Goal: Transaction & Acquisition: Purchase product/service

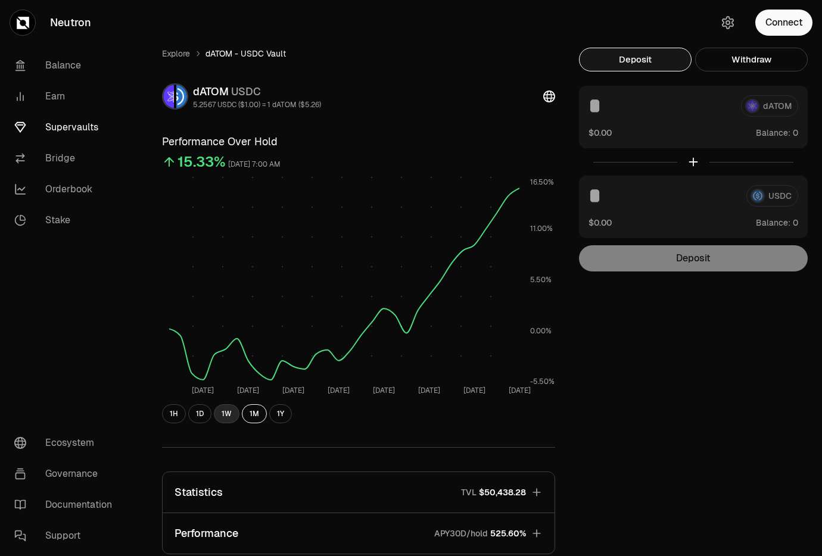
click at [222, 416] on button "1W" at bounding box center [227, 413] width 26 height 19
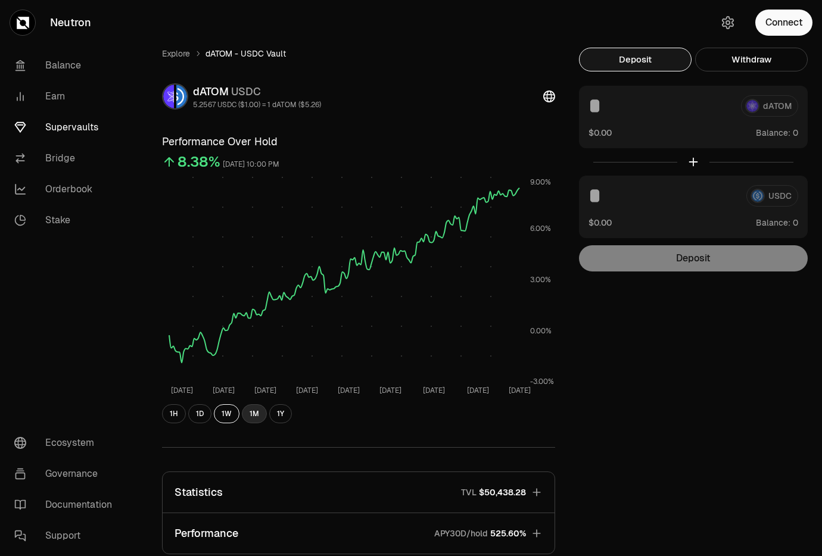
click at [259, 415] on button "1M" at bounding box center [254, 413] width 25 height 19
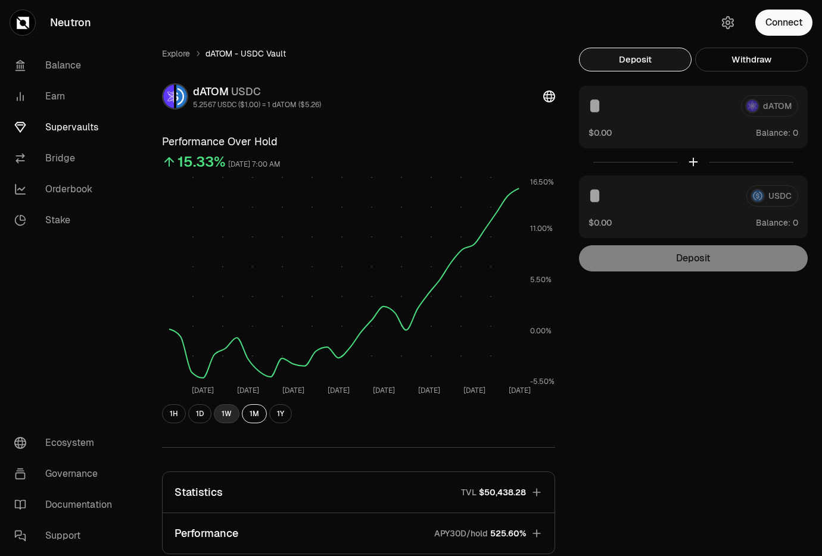
click at [238, 416] on button "1W" at bounding box center [227, 413] width 26 height 19
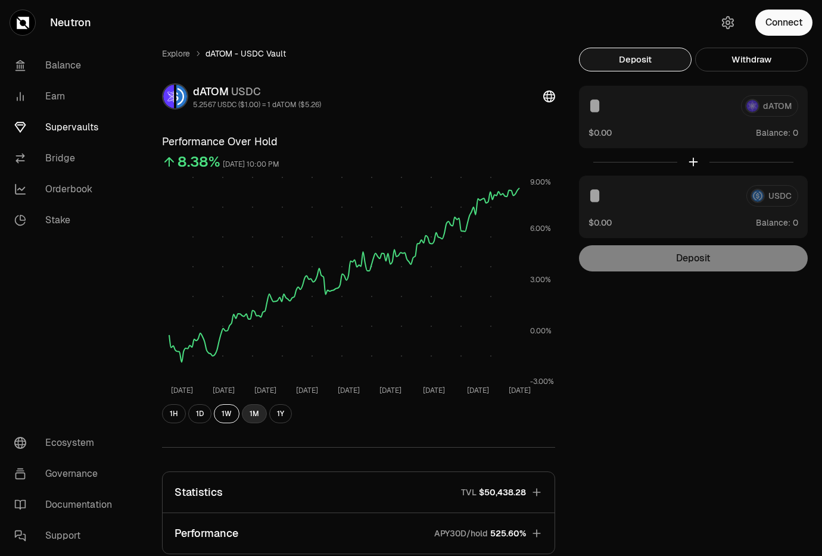
click at [259, 415] on button "1M" at bounding box center [254, 413] width 25 height 19
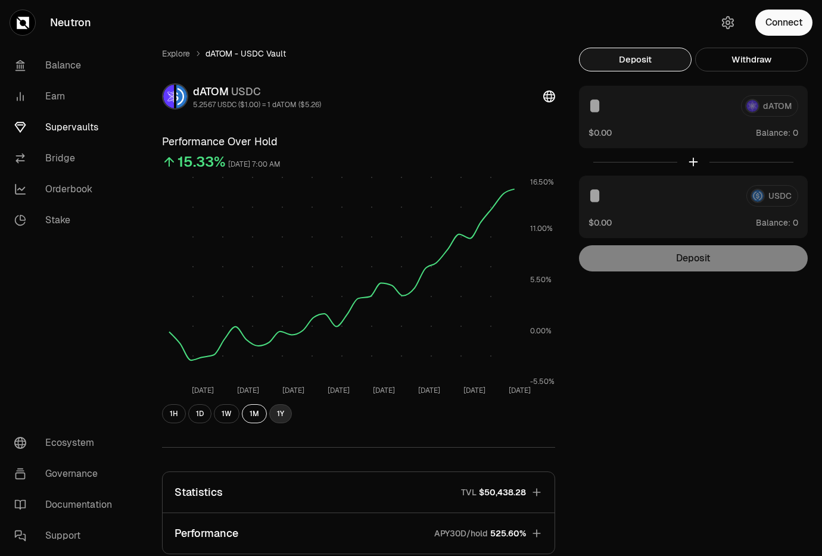
click at [282, 415] on button "1Y" at bounding box center [280, 413] width 23 height 19
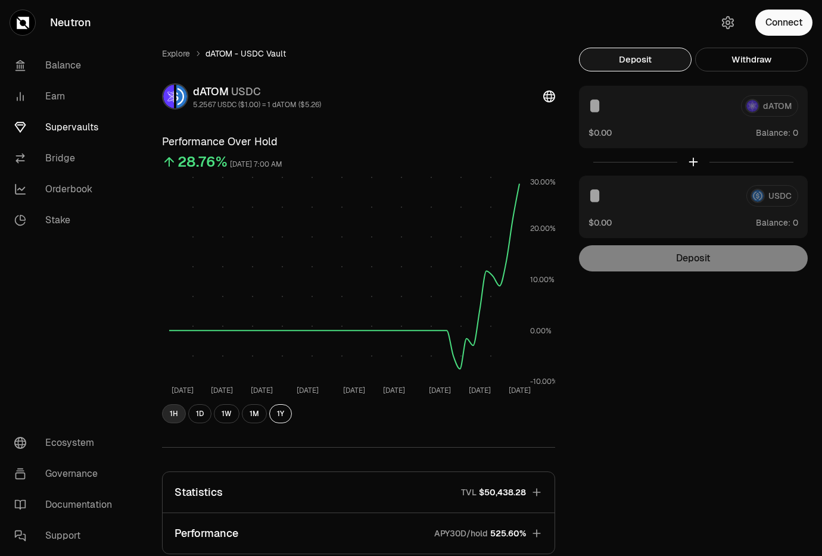
click at [173, 417] on button "1H" at bounding box center [174, 413] width 24 height 19
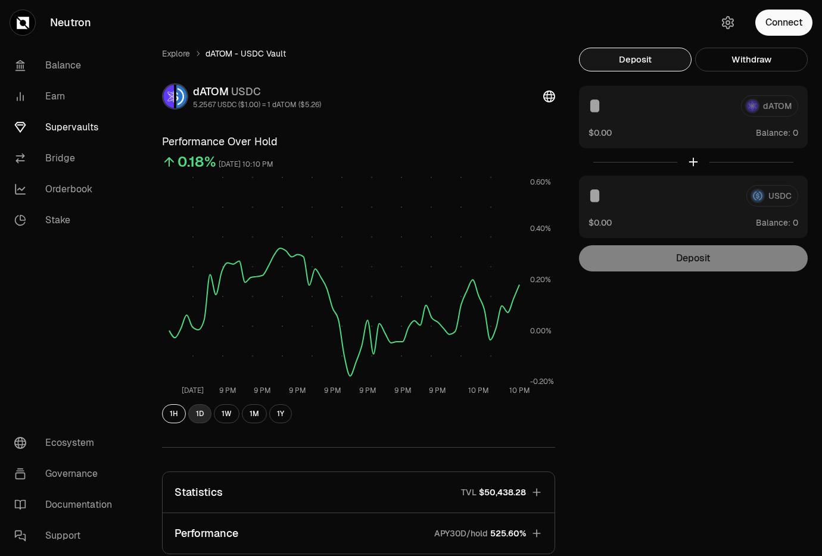
click at [195, 417] on button "1D" at bounding box center [199, 413] width 23 height 19
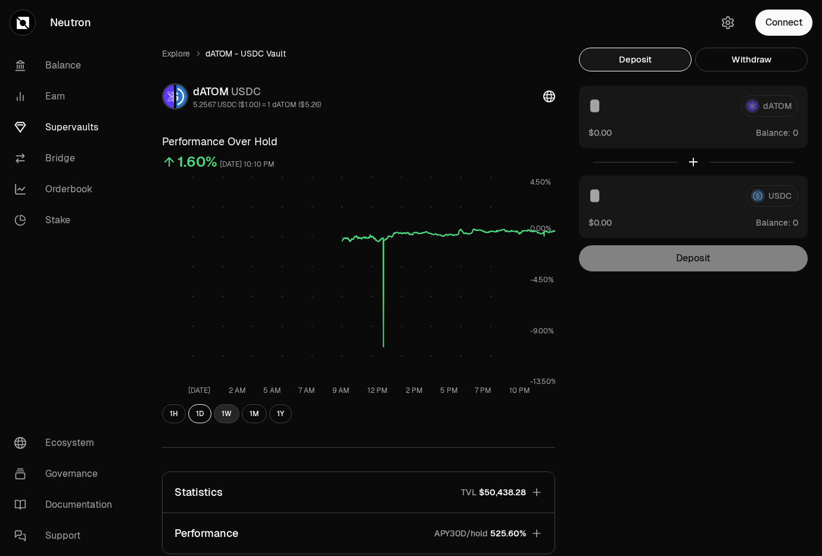
click at [233, 416] on button "1W" at bounding box center [227, 413] width 26 height 19
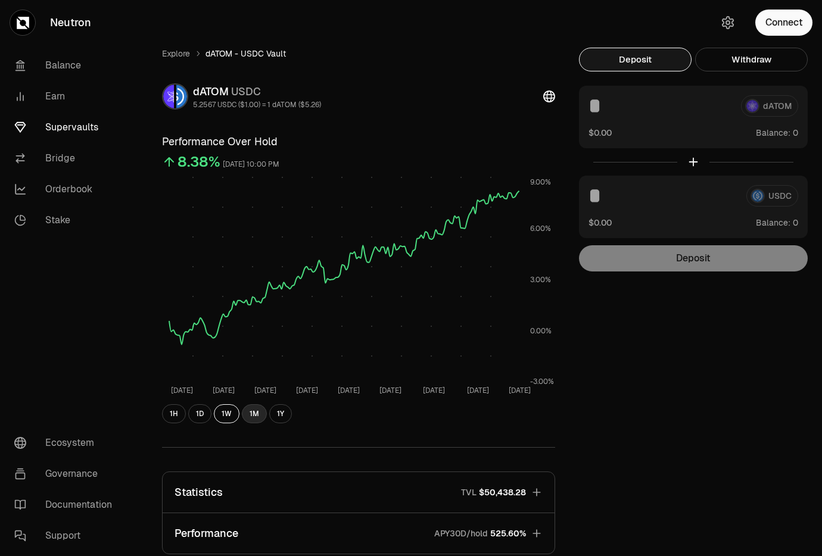
click at [248, 416] on button "1M" at bounding box center [254, 413] width 25 height 19
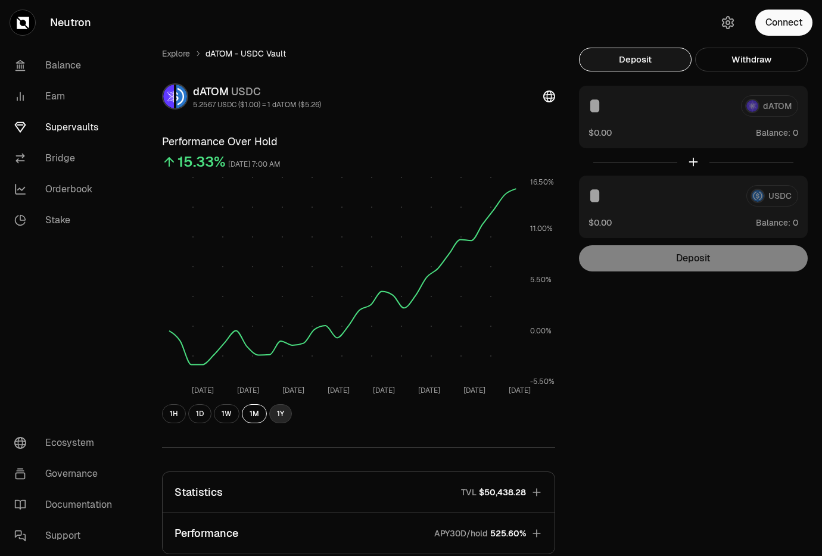
click at [276, 416] on button "1Y" at bounding box center [280, 413] width 23 height 19
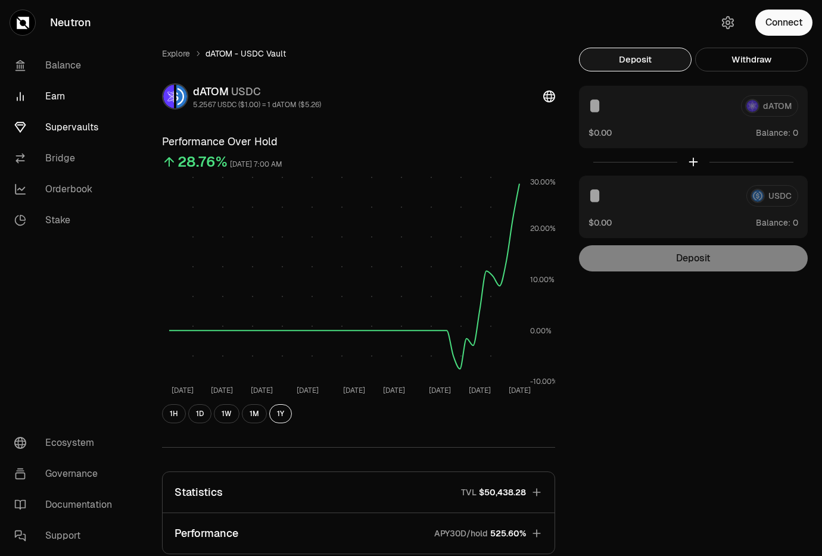
click at [80, 99] on link "Earn" at bounding box center [67, 96] width 124 height 31
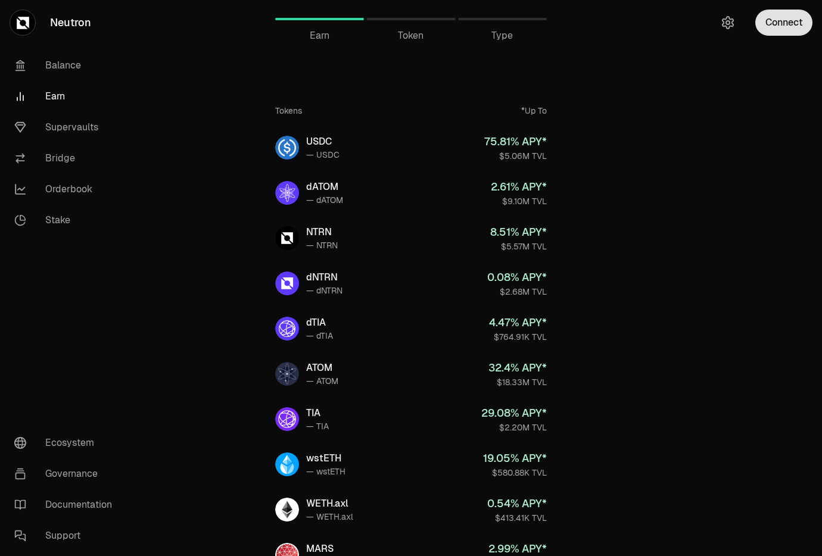
click at [783, 28] on button "Connect" at bounding box center [783, 23] width 57 height 26
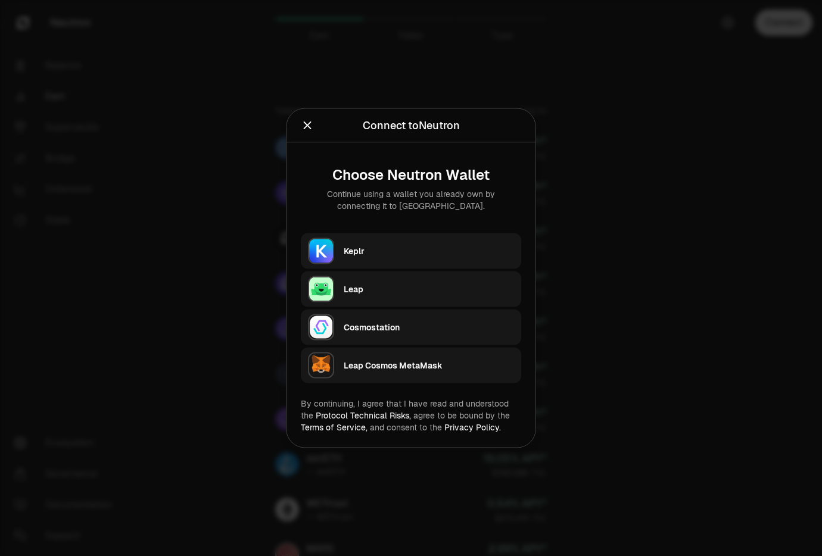
click at [429, 238] on div "Keplr" at bounding box center [432, 251] width 177 height 27
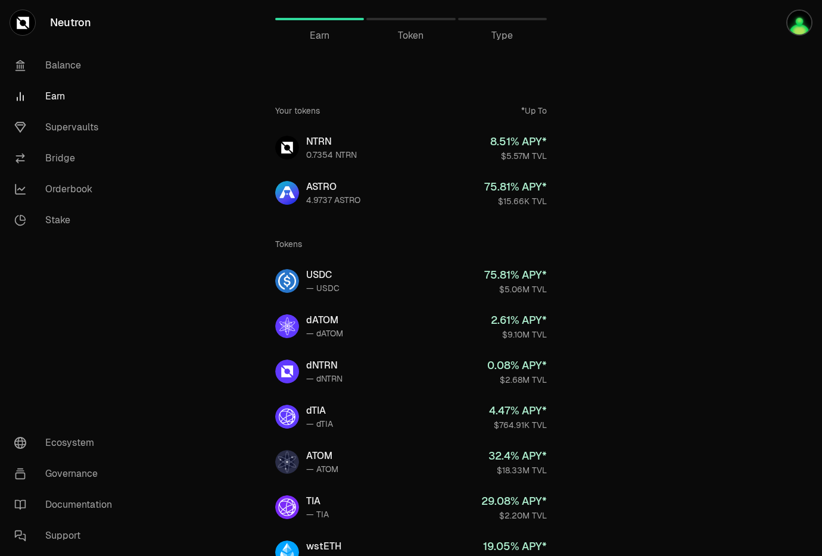
click at [421, 35] on span "Token" at bounding box center [411, 36] width 26 height 14
click at [413, 32] on span "Token" at bounding box center [411, 36] width 26 height 14
click at [490, 36] on div "Type" at bounding box center [502, 36] width 89 height 14
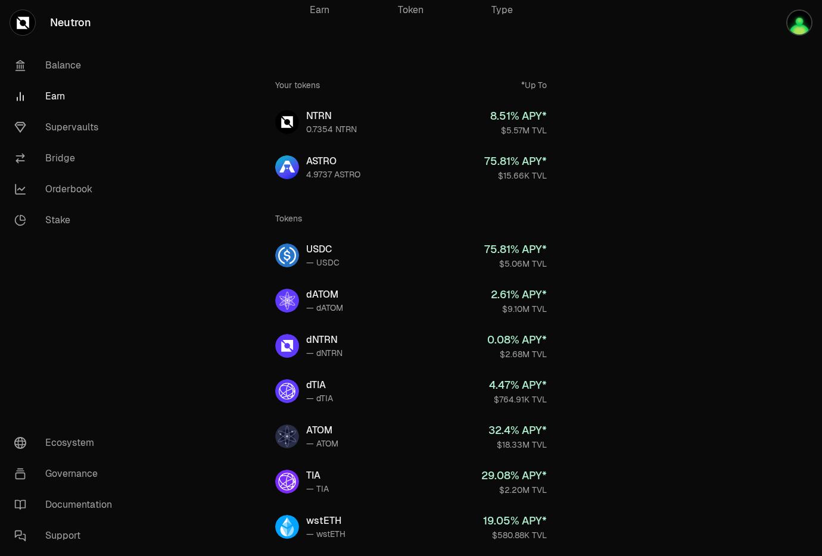
scroll to position [27, 0]
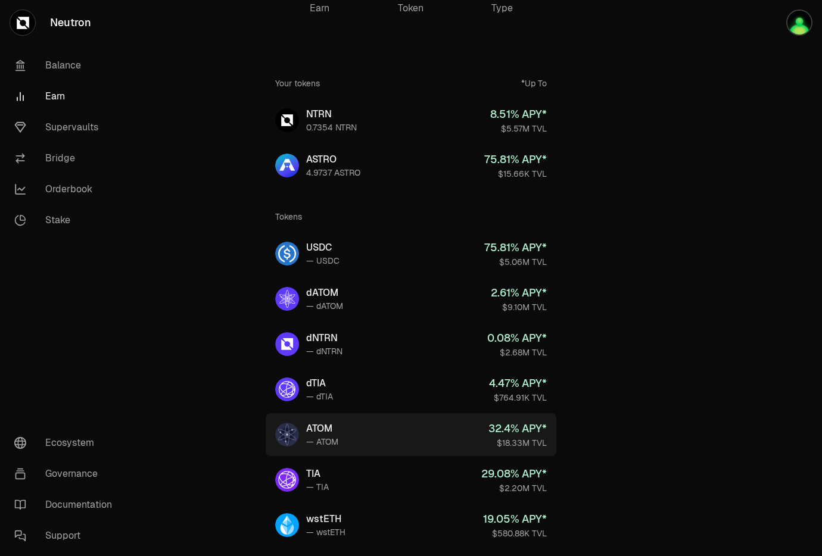
click at [342, 423] on link "ATOM — ATOM 32.4 % APY* $18.33M TVL" at bounding box center [411, 434] width 291 height 43
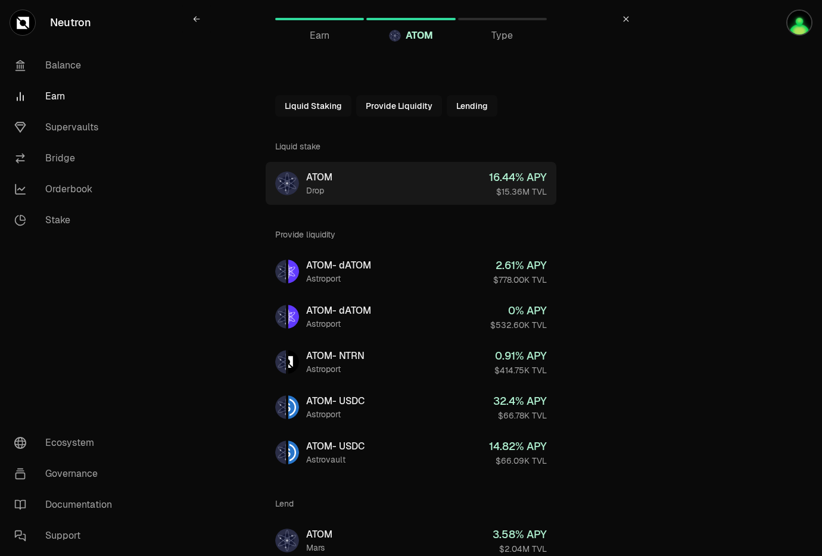
click at [395, 195] on link "ATOM Drop 16.44 % APY $15.36M TVL" at bounding box center [411, 183] width 291 height 43
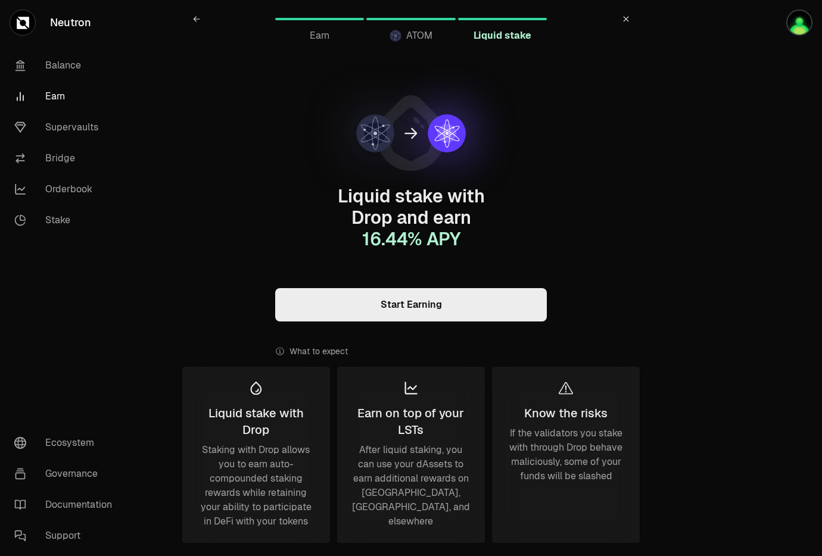
click at [442, 288] on link "Start Earning" at bounding box center [411, 304] width 272 height 33
click at [201, 21] on link at bounding box center [196, 19] width 29 height 29
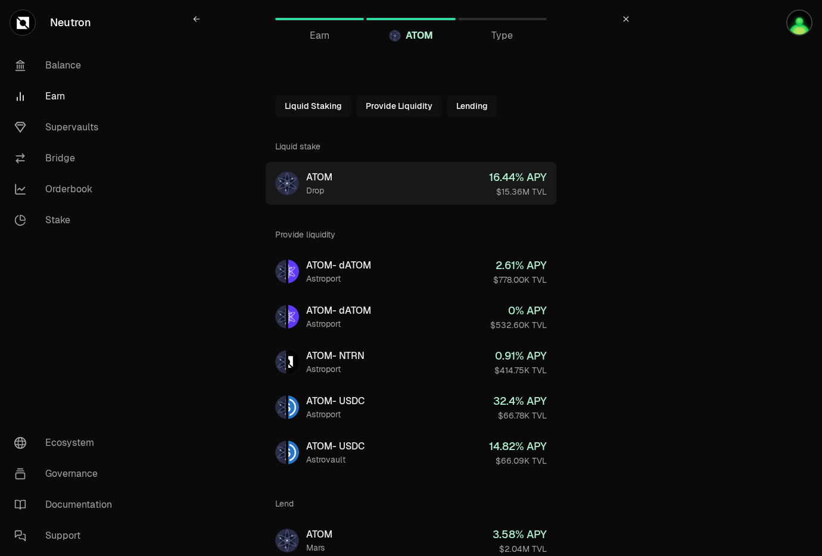
click at [398, 180] on link "ATOM Drop 16.44 % APY $15.36M TVL" at bounding box center [411, 183] width 291 height 43
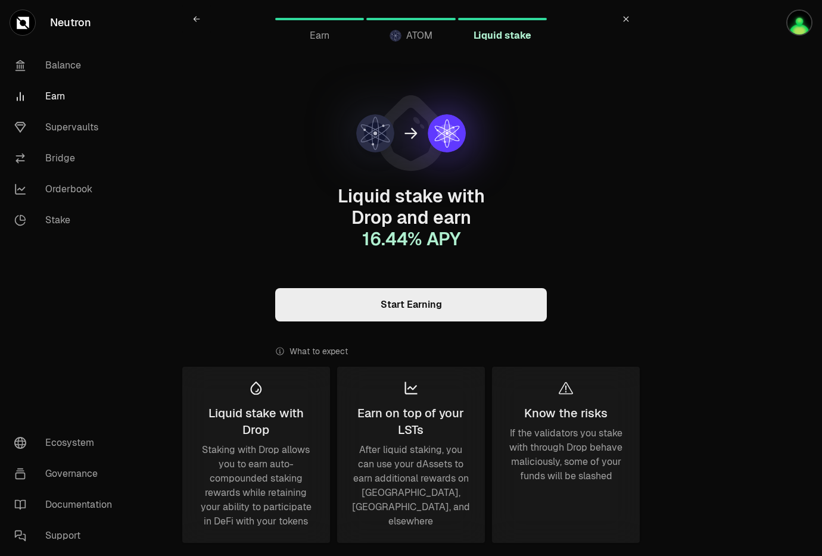
click at [80, 91] on link "Earn" at bounding box center [67, 96] width 124 height 31
click at [82, 123] on link "Supervaults" at bounding box center [67, 127] width 124 height 31
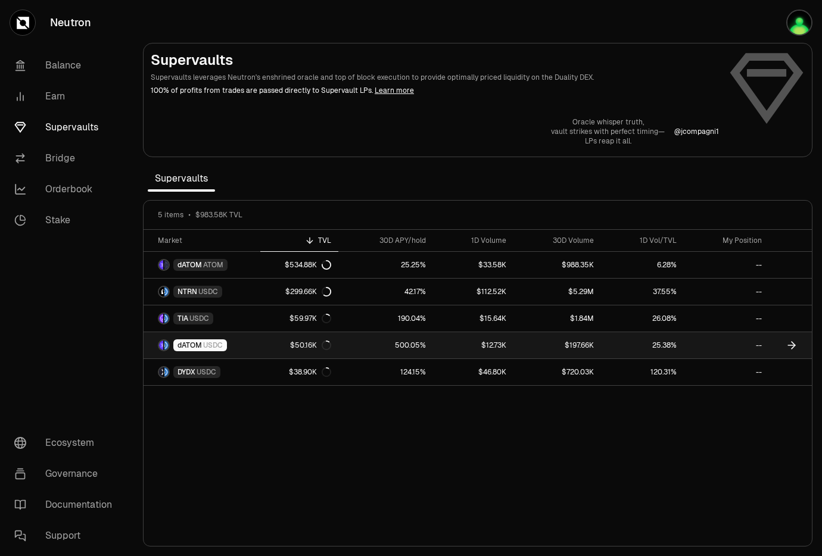
click at [273, 350] on link "$50.16K" at bounding box center [299, 345] width 78 height 26
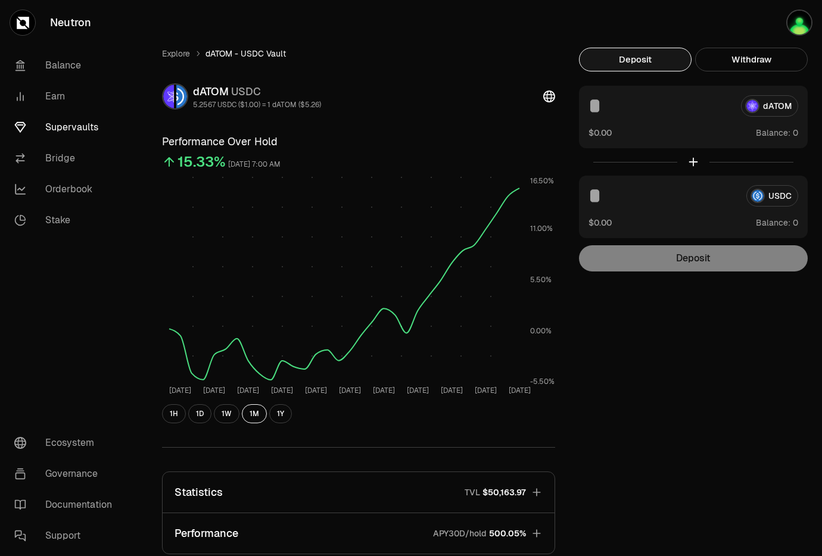
click at [688, 261] on div "Deposit" at bounding box center [693, 258] width 229 height 26
click at [781, 110] on div "dATOM" at bounding box center [693, 105] width 210 height 21
click at [774, 105] on div "dATOM" at bounding box center [693, 105] width 210 height 21
click at [773, 119] on div "dATOM $0.00 Balance:" at bounding box center [693, 117] width 229 height 63
click at [769, 54] on button "Withdraw" at bounding box center [751, 60] width 113 height 24
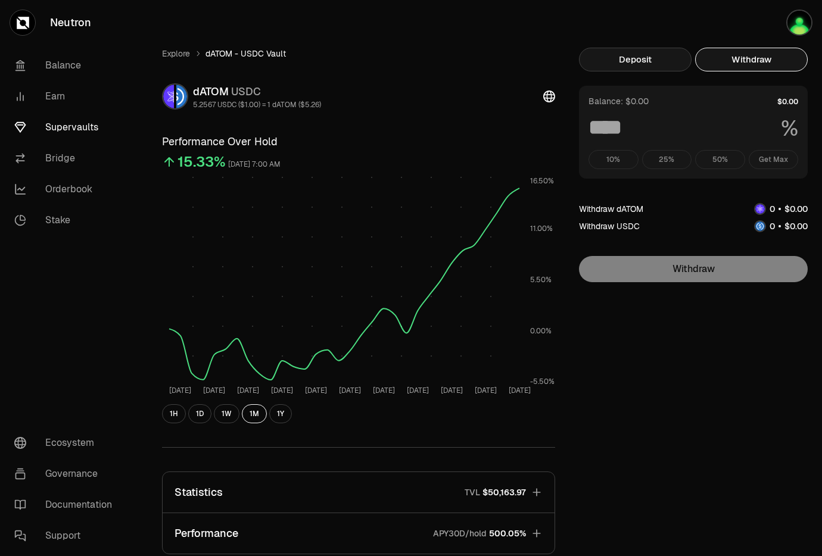
click at [643, 63] on button "Deposit" at bounding box center [635, 60] width 113 height 24
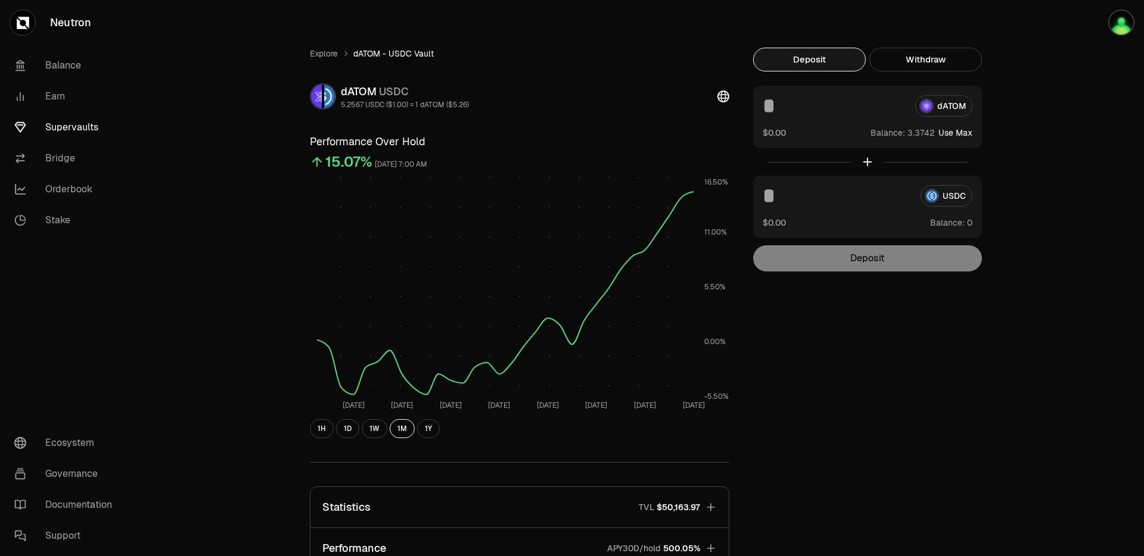
click at [961, 136] on button "Use Max" at bounding box center [955, 133] width 34 height 12
type input "********"
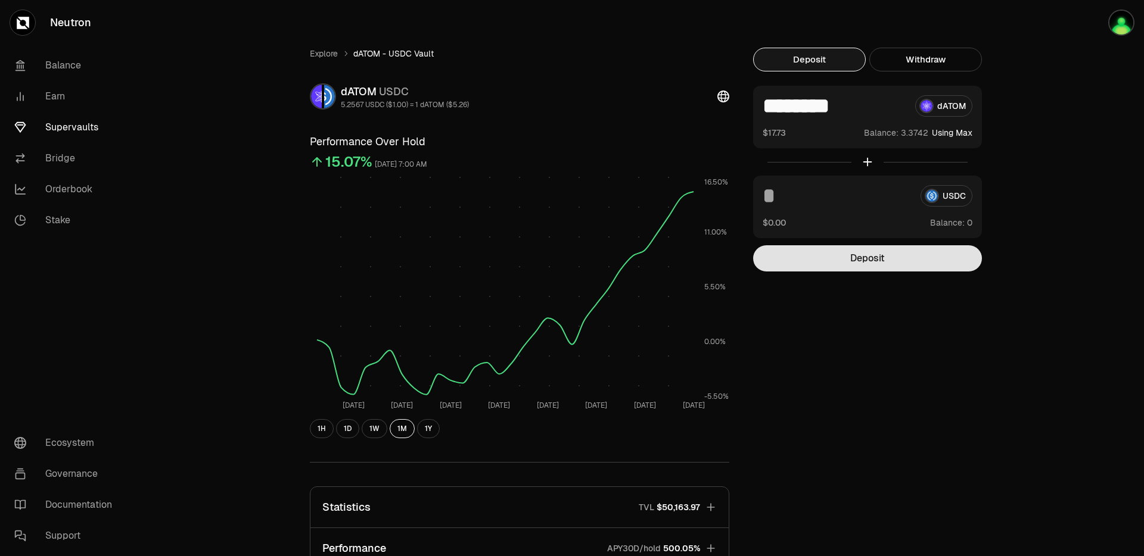
click at [882, 259] on button "Deposit" at bounding box center [867, 258] width 229 height 26
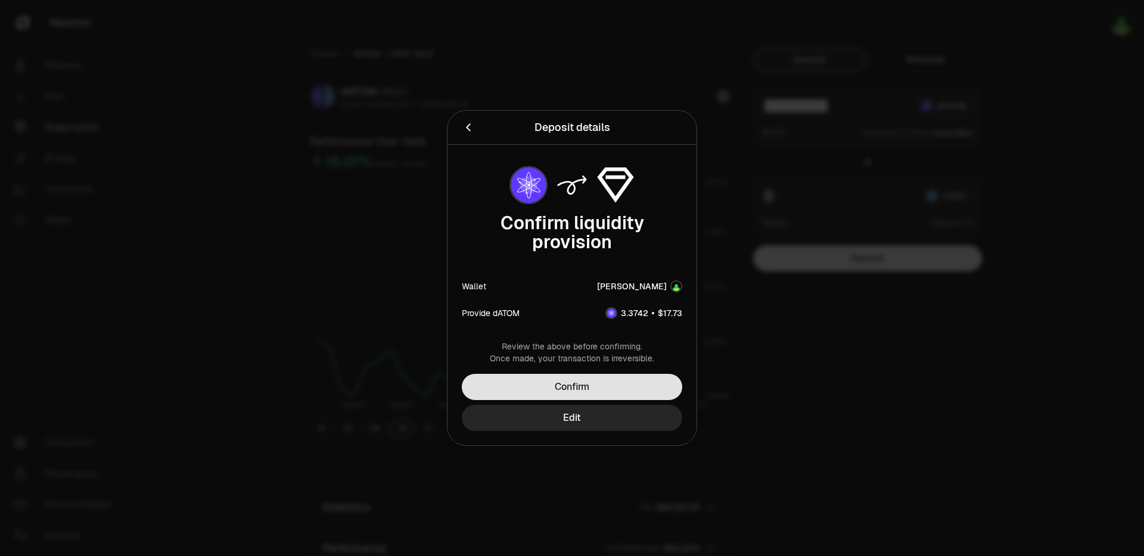
click at [622, 388] on button "Confirm" at bounding box center [572, 387] width 220 height 26
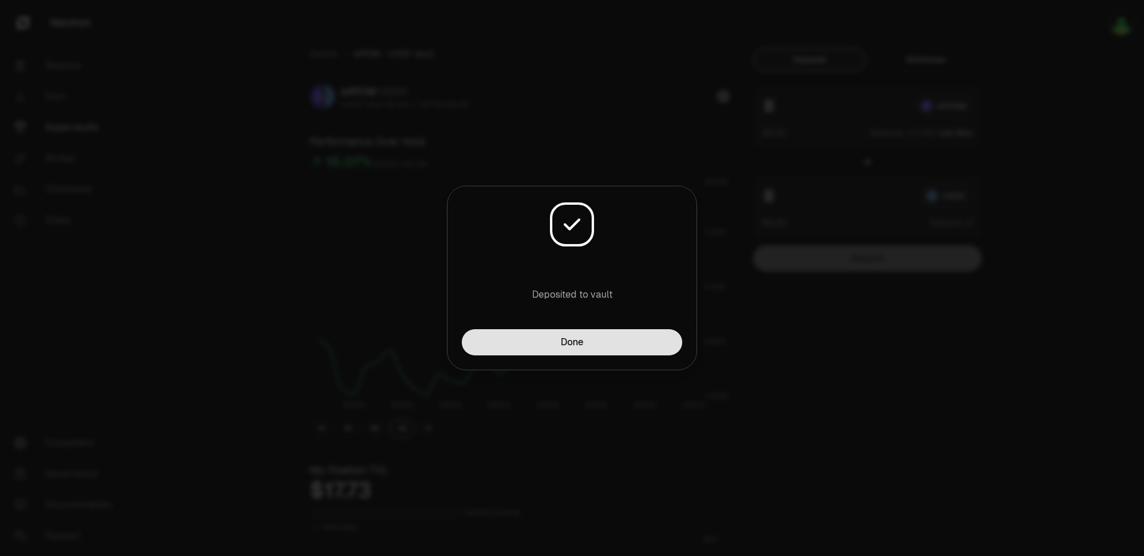
click at [627, 346] on button "Done" at bounding box center [572, 342] width 220 height 26
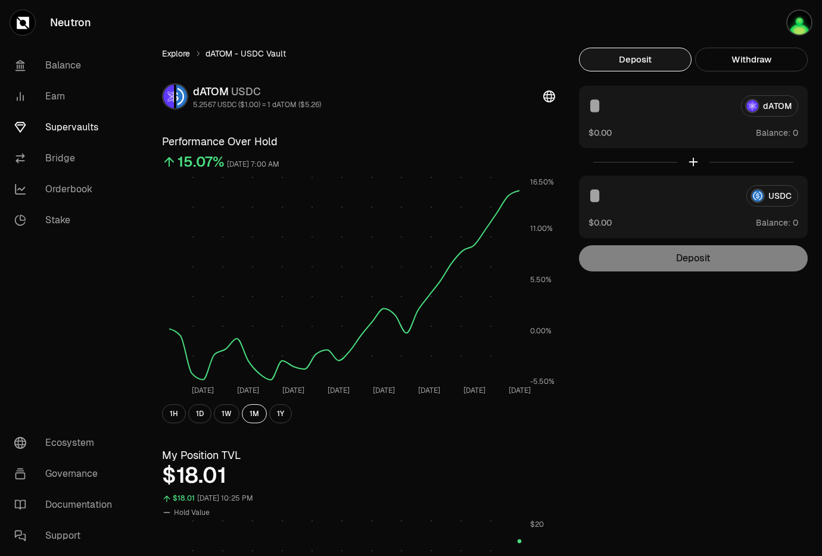
click at [185, 56] on link "Explore" at bounding box center [176, 54] width 28 height 12
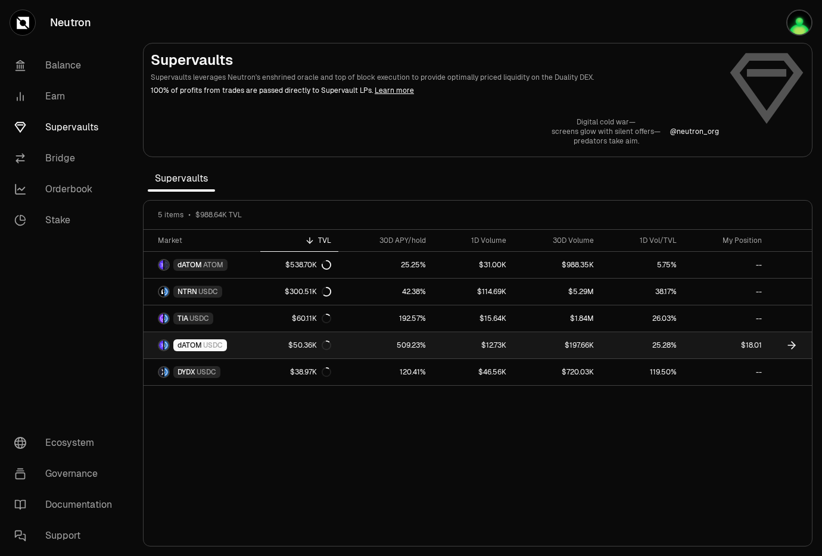
click at [260, 349] on link "$50.36K" at bounding box center [299, 345] width 78 height 26
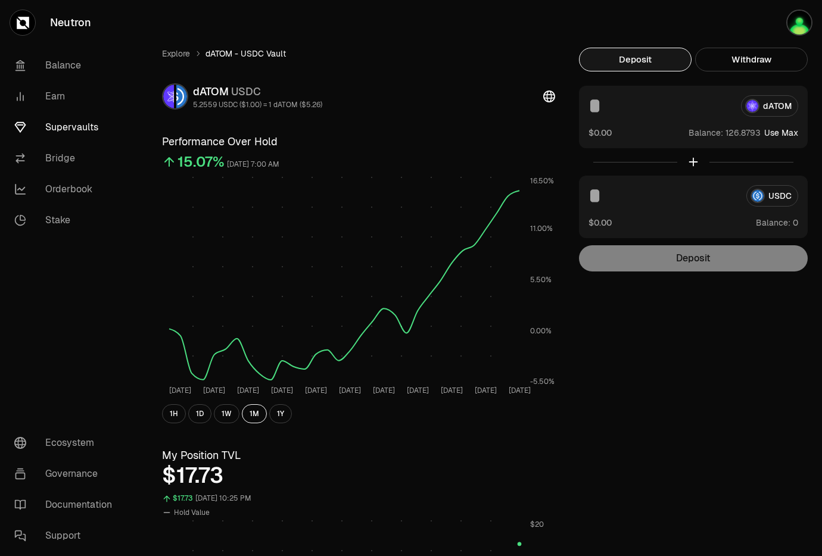
click at [790, 133] on button "Use Max" at bounding box center [781, 133] width 34 height 12
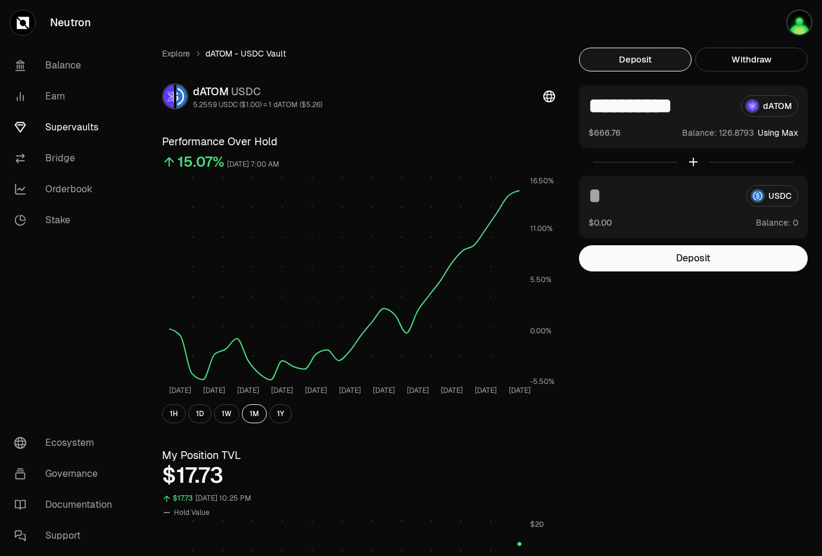
drag, startPoint x: 715, startPoint y: 109, endPoint x: 647, endPoint y: 112, distance: 68.6
click at [647, 112] on input "**********" at bounding box center [659, 105] width 143 height 21
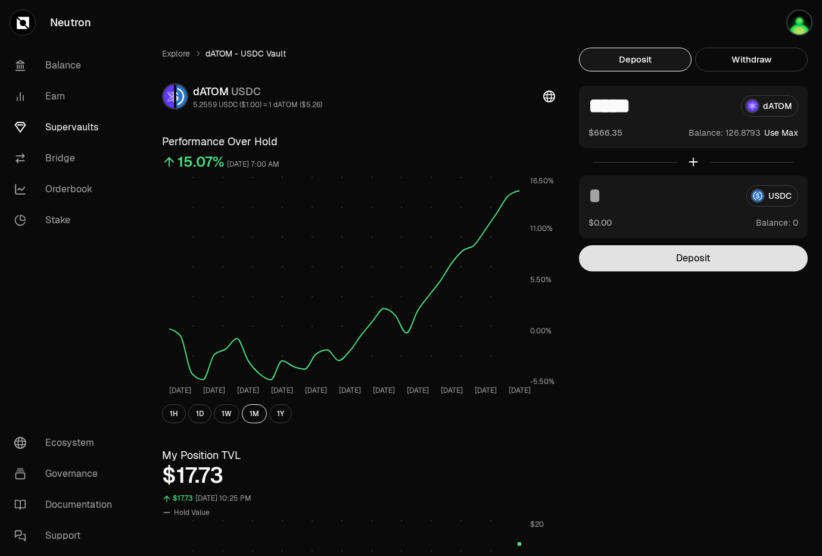
type input "*****"
click at [706, 263] on button "Deposit" at bounding box center [693, 258] width 229 height 26
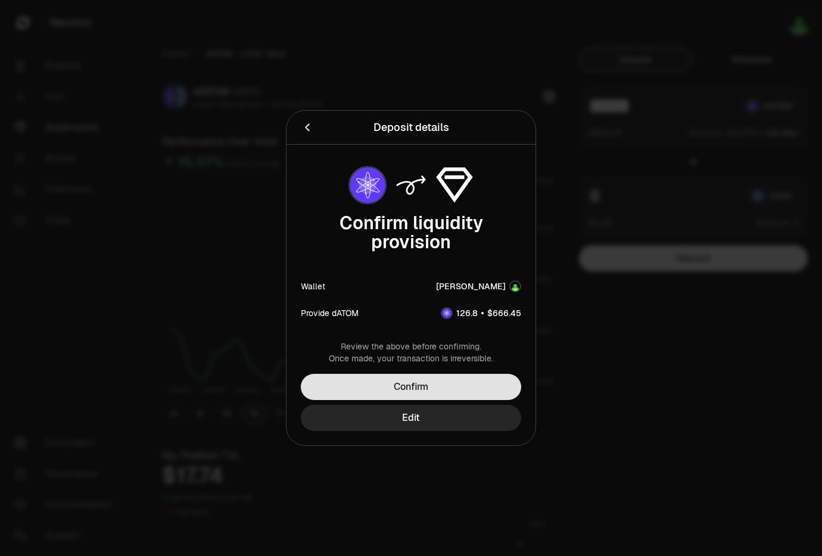
click at [492, 387] on button "Confirm" at bounding box center [411, 387] width 220 height 26
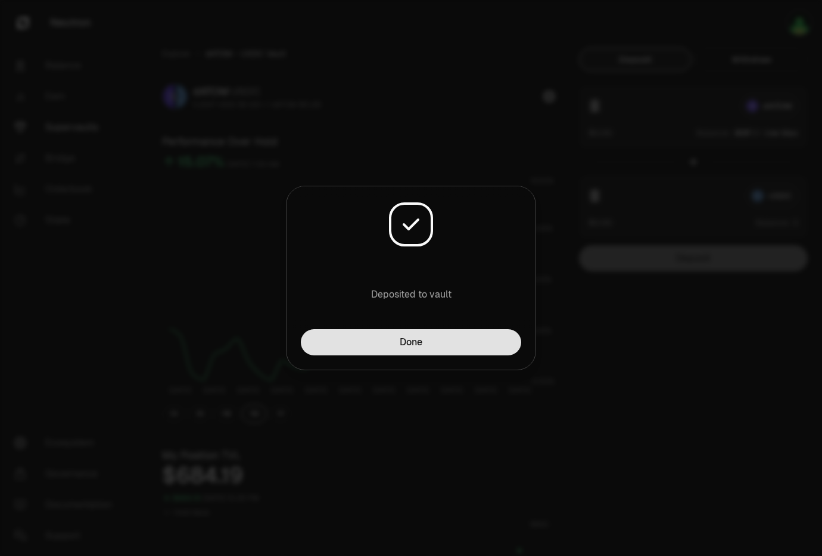
click at [453, 338] on button "Done" at bounding box center [411, 342] width 220 height 26
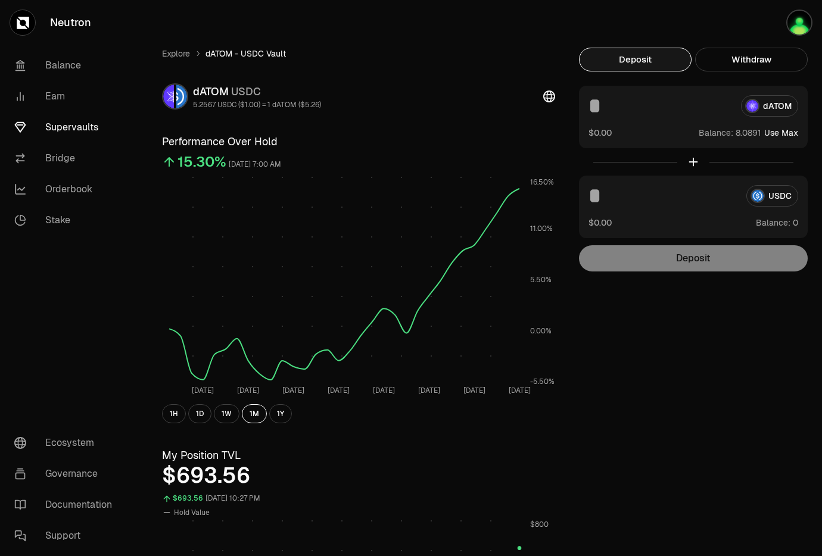
click at [789, 133] on button "Use Max" at bounding box center [781, 133] width 34 height 12
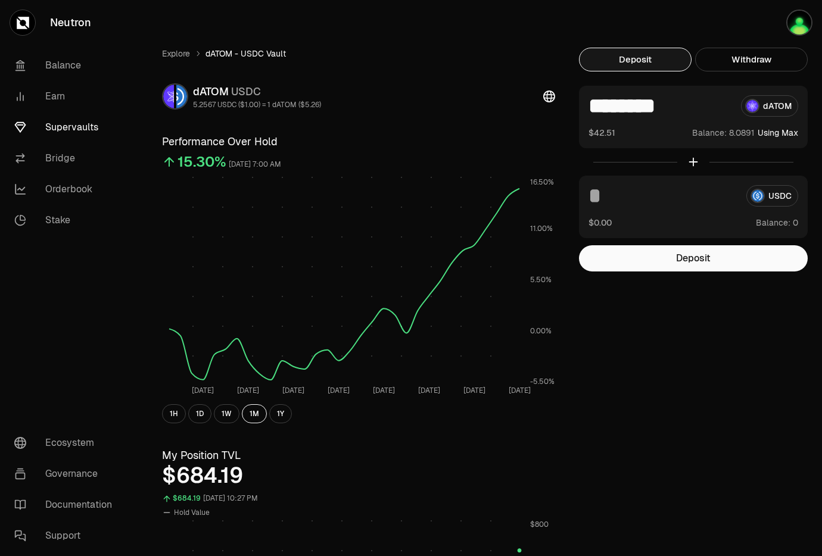
drag, startPoint x: 697, startPoint y: 105, endPoint x: 602, endPoint y: 107, distance: 95.9
click at [602, 107] on input "********" at bounding box center [659, 105] width 143 height 21
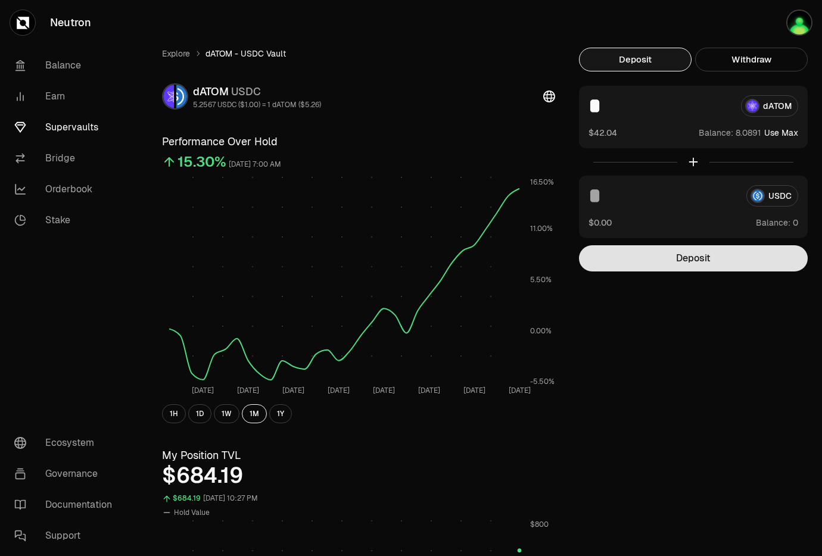
type input "*"
click at [688, 254] on button "Deposit" at bounding box center [693, 258] width 229 height 26
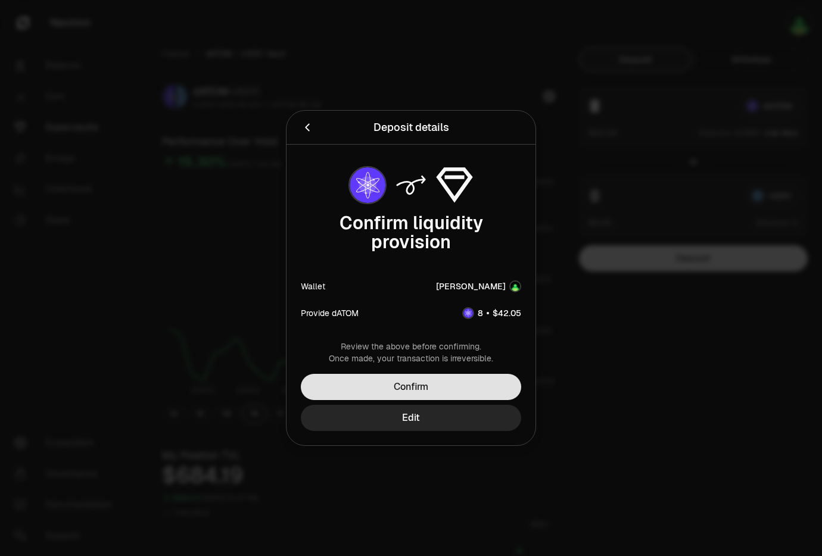
click at [496, 382] on button "Confirm" at bounding box center [411, 387] width 220 height 26
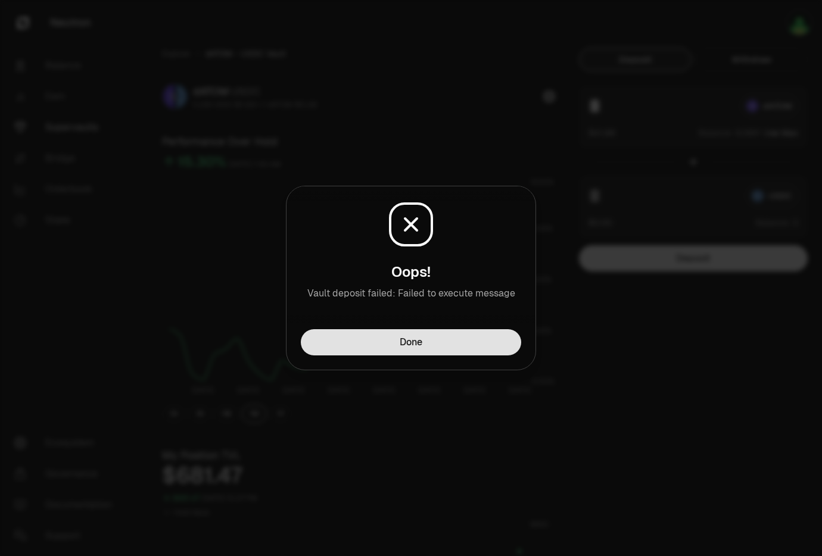
click at [465, 347] on button "Done" at bounding box center [411, 342] width 220 height 26
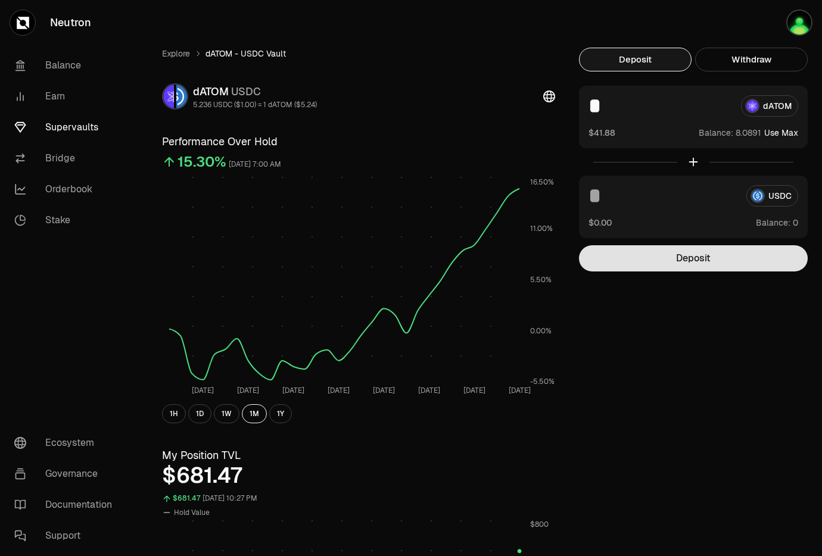
click at [723, 262] on button "Deposit" at bounding box center [693, 258] width 229 height 26
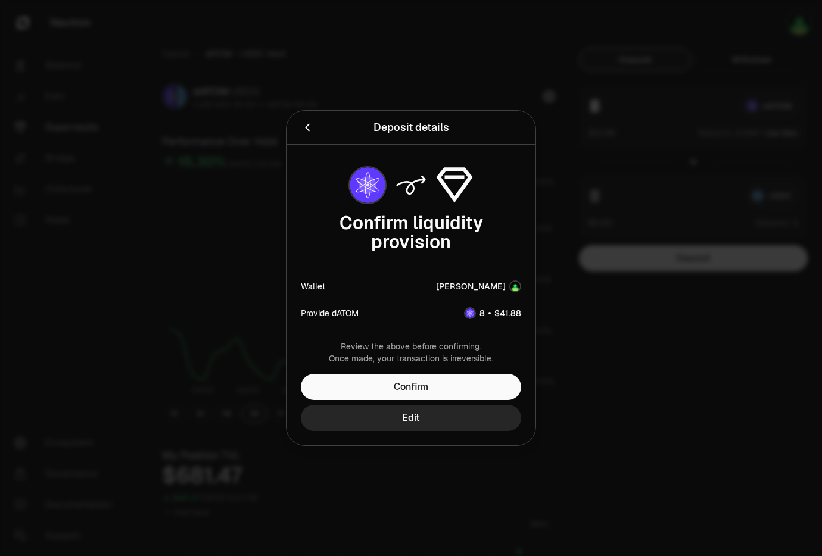
click at [509, 389] on button "Confirm" at bounding box center [411, 387] width 220 height 26
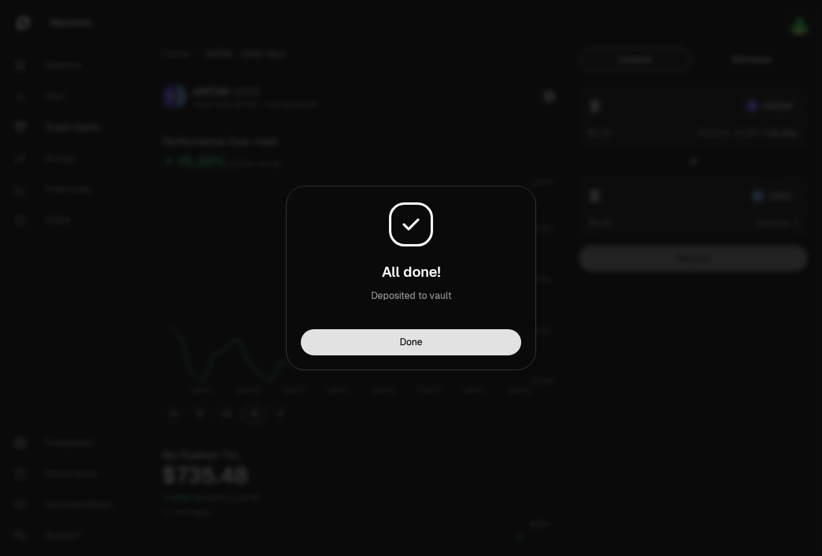
click at [440, 344] on button "Done" at bounding box center [411, 342] width 220 height 26
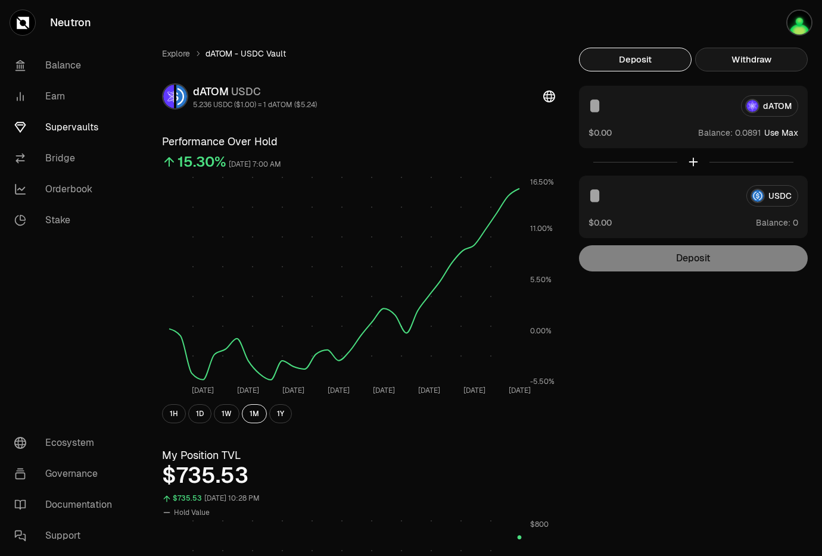
click at [758, 61] on button "Withdraw" at bounding box center [751, 60] width 113 height 24
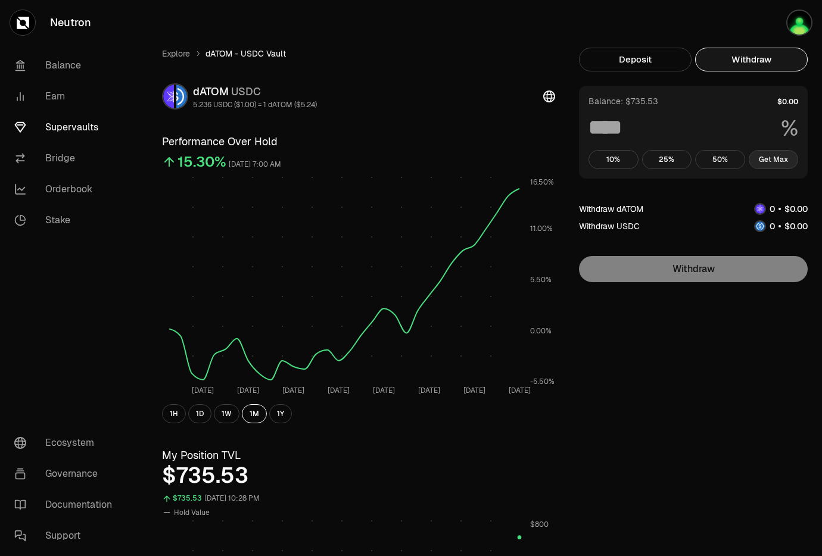
click at [781, 158] on button "Get Max" at bounding box center [774, 159] width 50 height 19
type input "***"
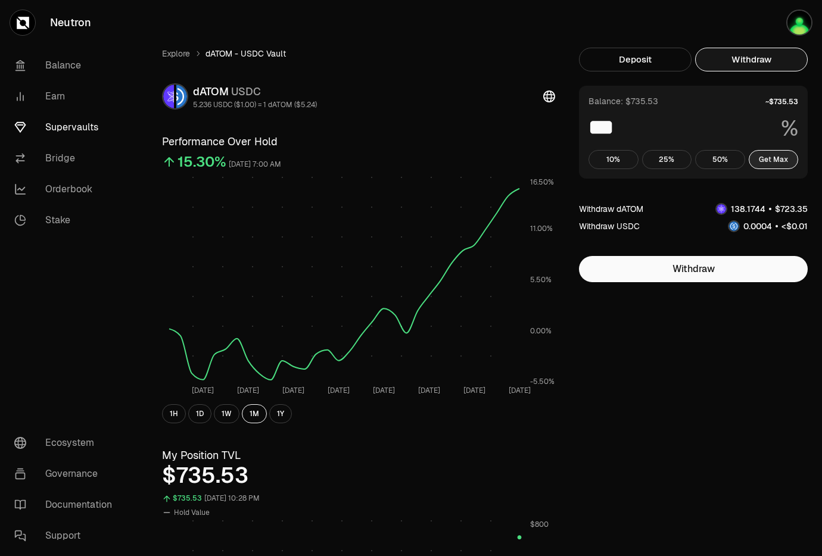
click at [786, 158] on button "Get Max" at bounding box center [774, 159] width 50 height 19
click at [789, 159] on button "Get Max" at bounding box center [774, 159] width 50 height 19
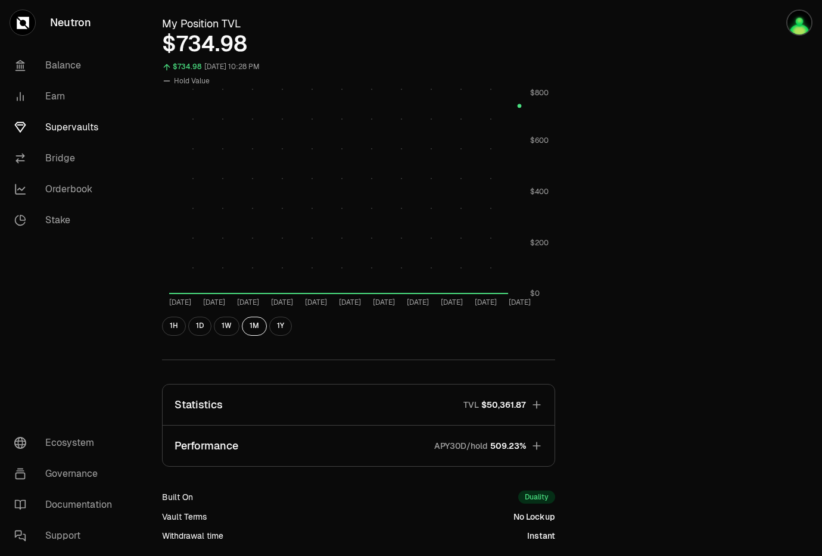
scroll to position [437, 0]
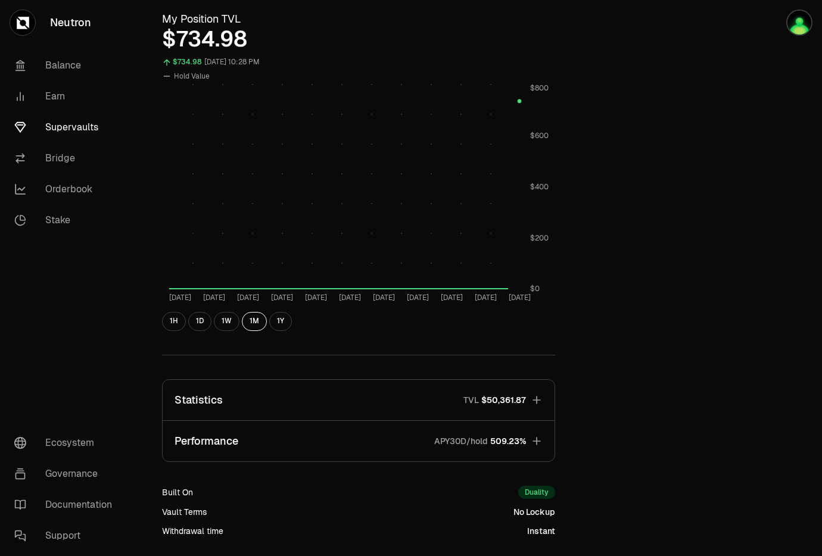
click at [534, 442] on icon "button" at bounding box center [537, 441] width 12 height 12
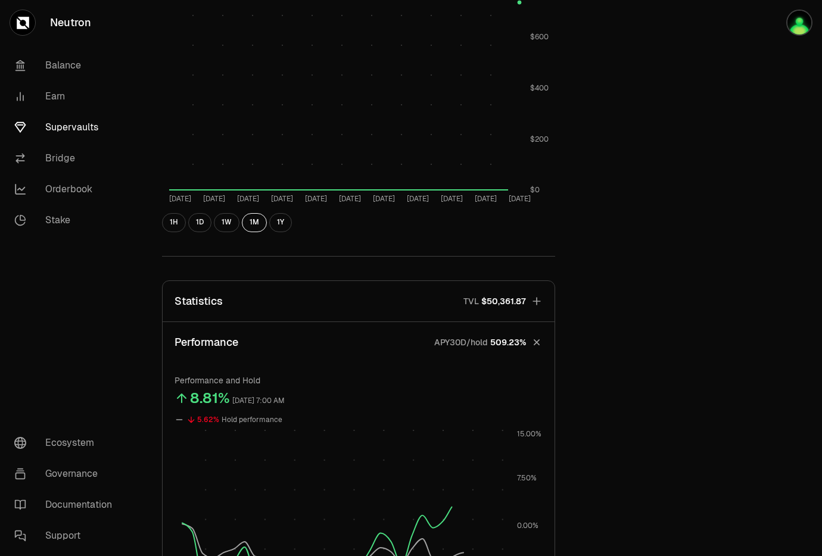
scroll to position [588, 0]
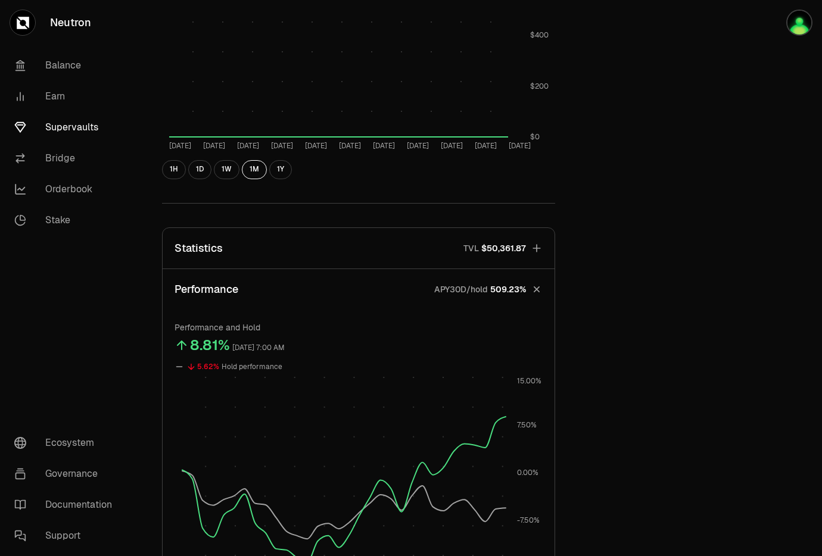
click at [544, 251] on button "Statistics TVL $50,361.87" at bounding box center [359, 248] width 392 height 41
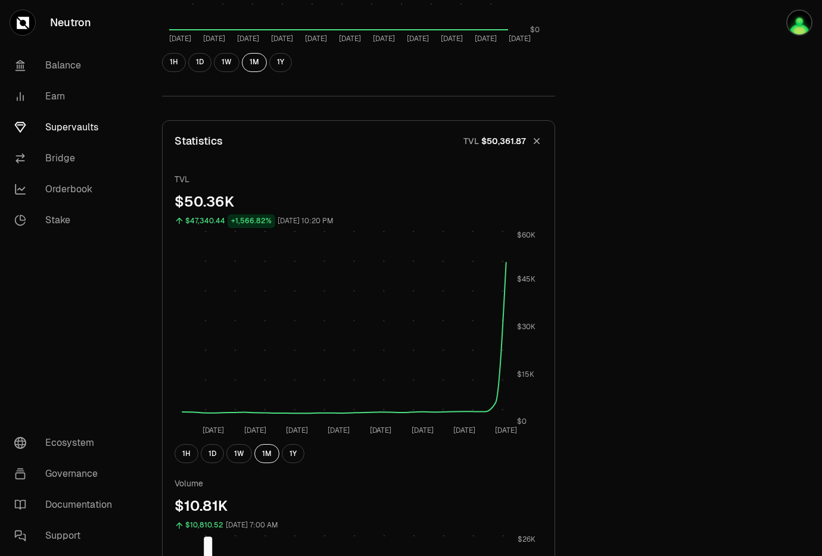
scroll to position [697, 0]
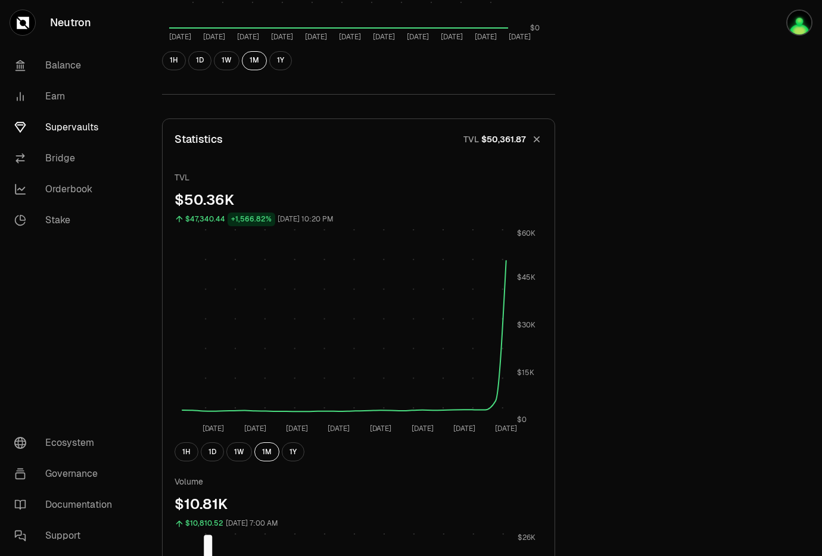
click at [535, 141] on icon "button" at bounding box center [536, 138] width 11 height 11
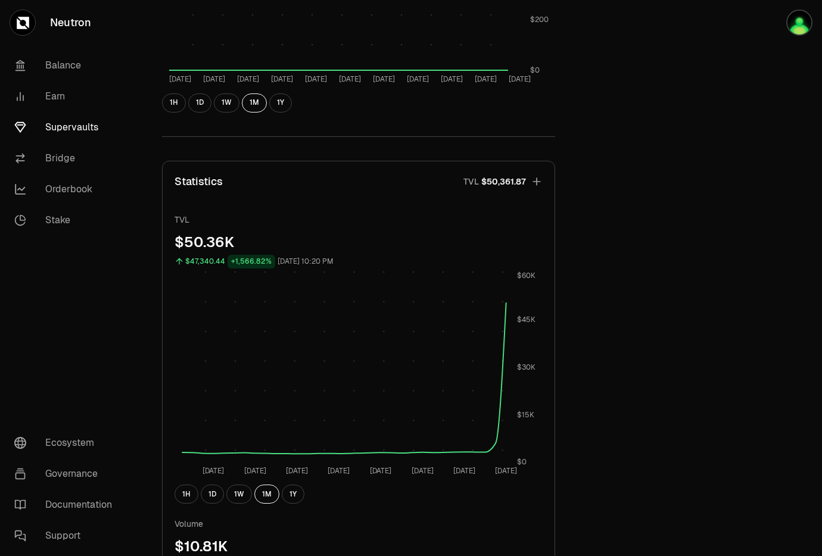
scroll to position [552, 0]
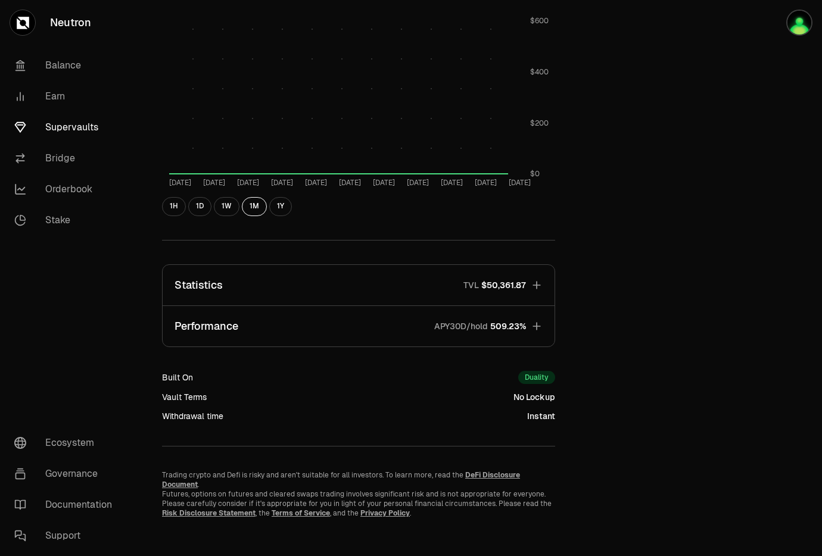
click at [549, 281] on button "Statistics TVL $50,361.87" at bounding box center [359, 285] width 392 height 41
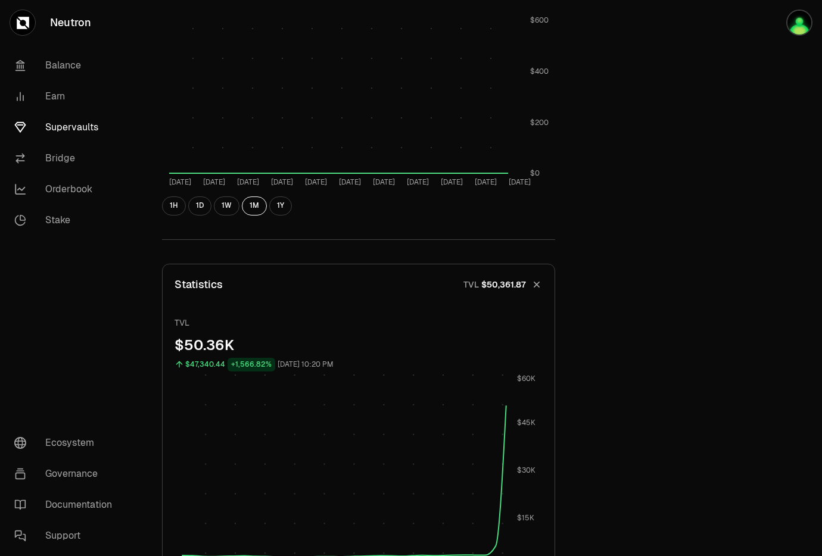
scroll to position [489, 0]
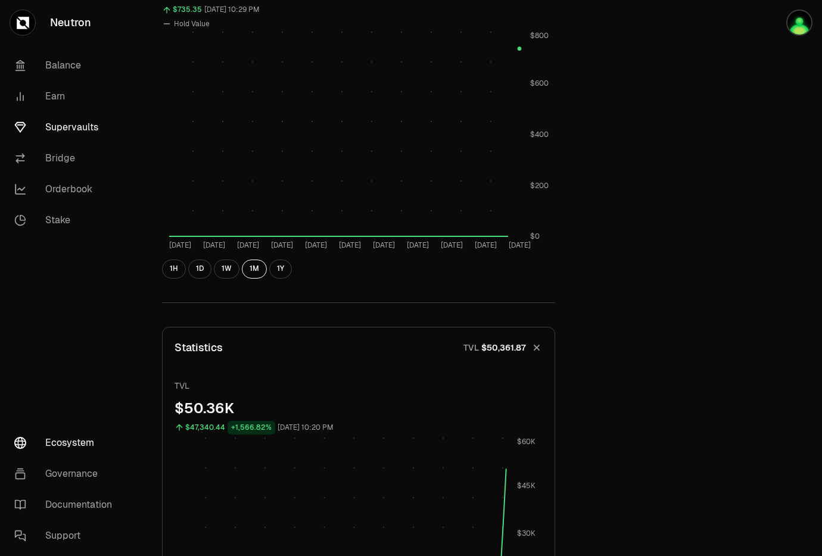
click at [71, 445] on link "Ecosystem" at bounding box center [67, 443] width 124 height 31
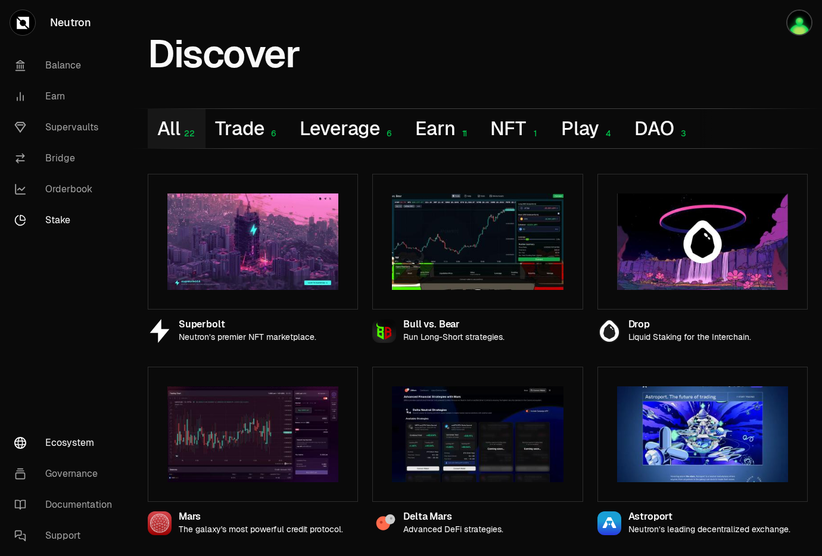
click at [65, 226] on link "Stake" at bounding box center [67, 220] width 124 height 31
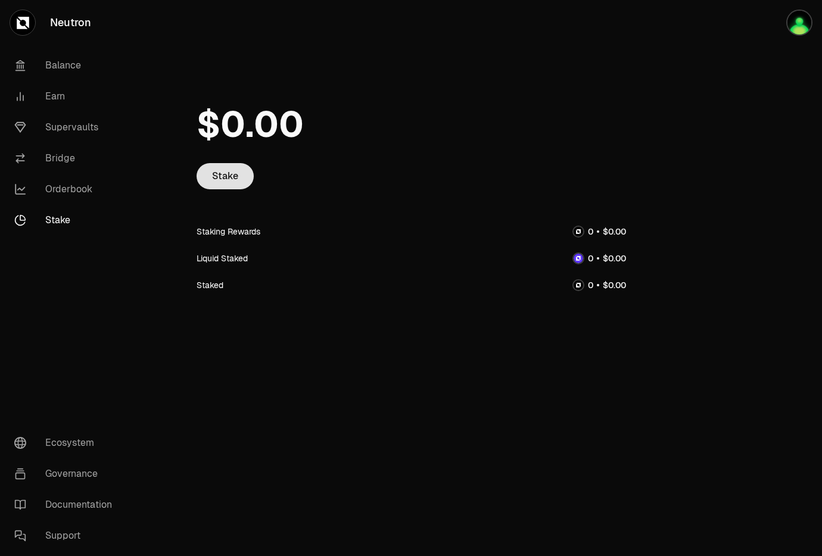
click at [247, 184] on link "Stake" at bounding box center [225, 176] width 57 height 26
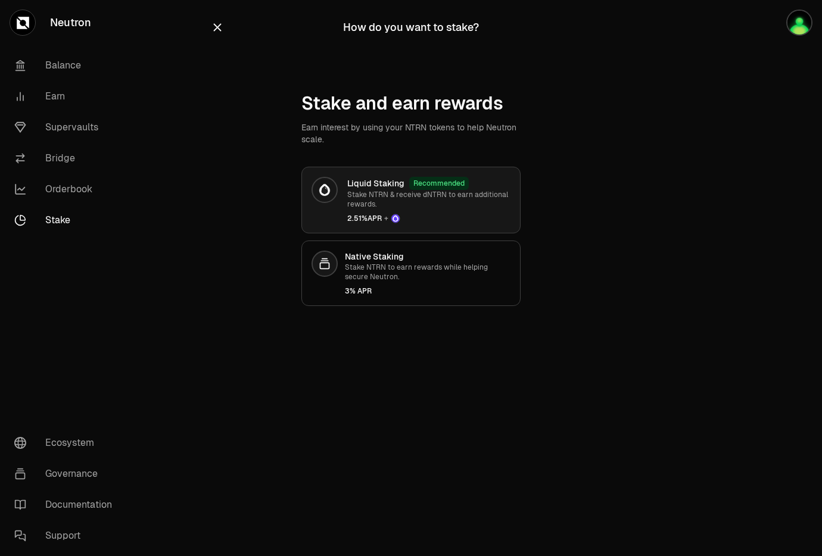
click at [465, 220] on span "2.51% APR +" at bounding box center [428, 219] width 163 height 10
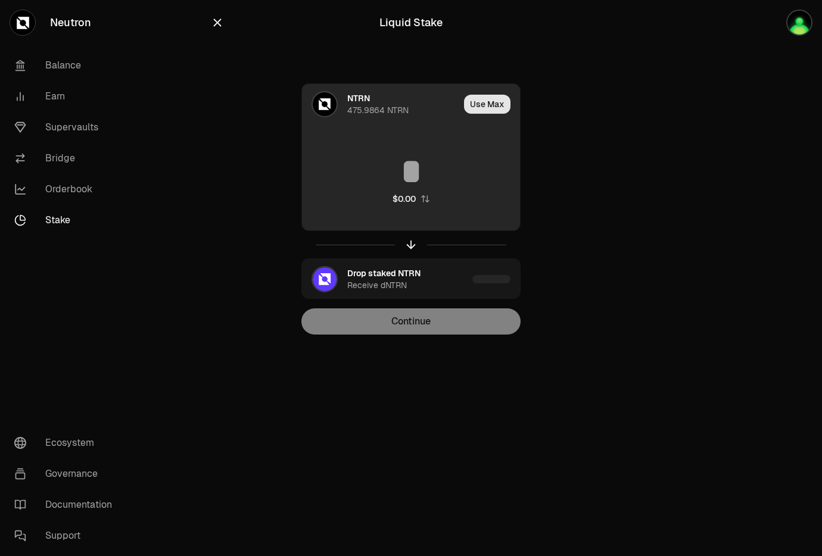
click at [497, 106] on button "Use Max" at bounding box center [487, 104] width 46 height 19
type input "**********"
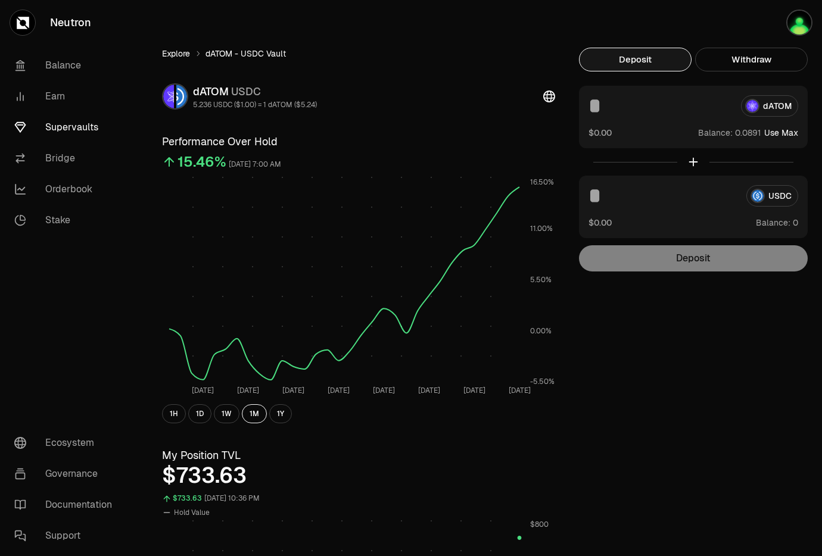
click at [182, 55] on link "Explore" at bounding box center [176, 54] width 28 height 12
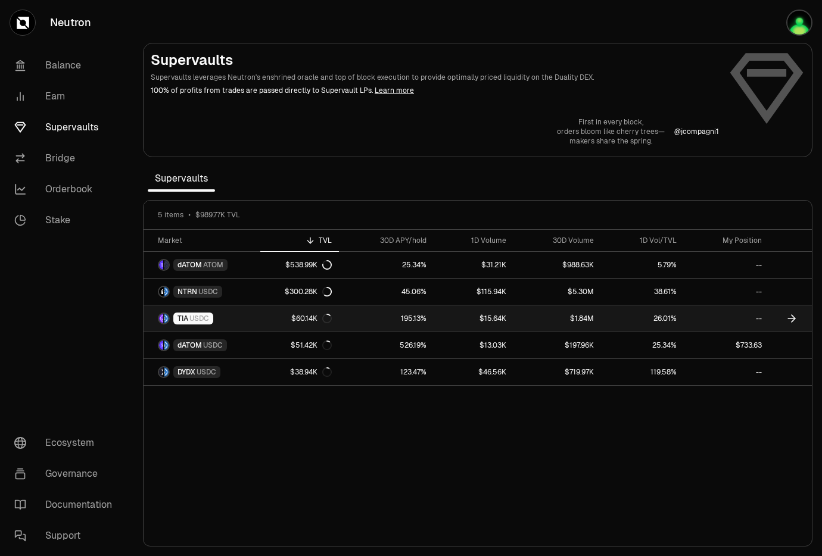
click at [258, 319] on link "TIA USDC" at bounding box center [202, 319] width 117 height 26
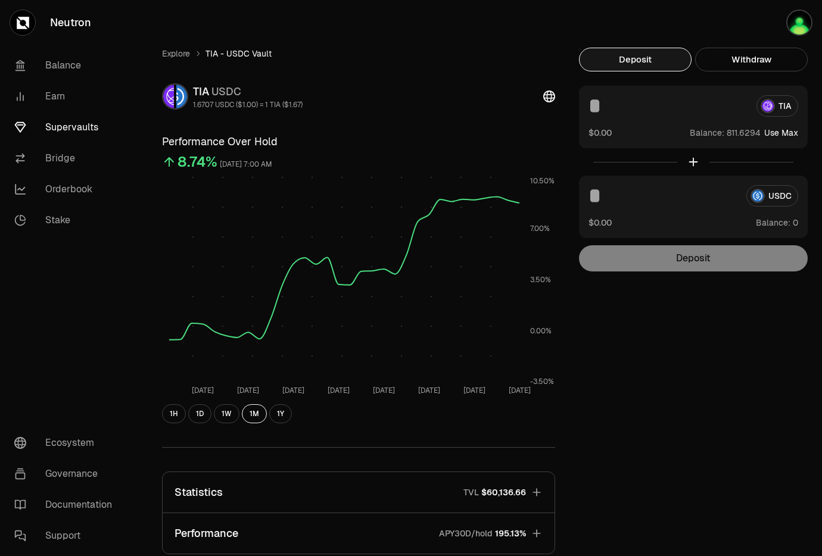
click at [787, 135] on button "Use Max" at bounding box center [781, 133] width 34 height 12
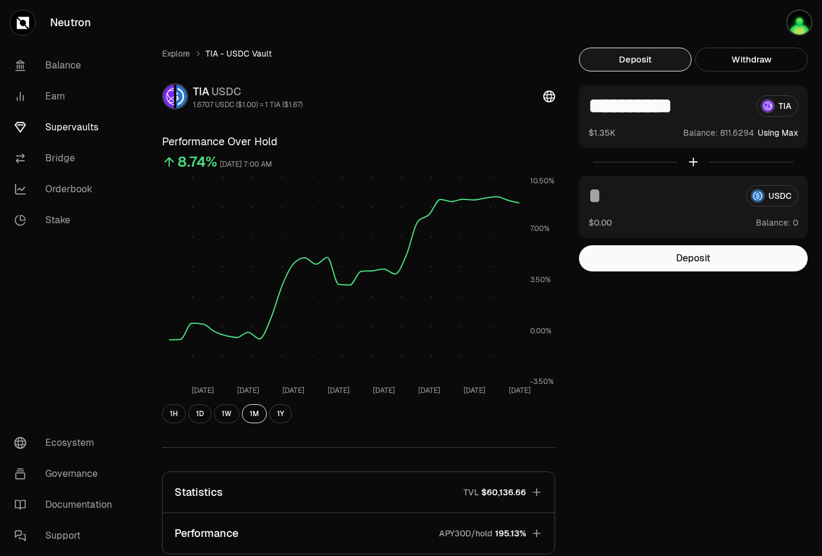
drag, startPoint x: 717, startPoint y: 103, endPoint x: 641, endPoint y: 109, distance: 75.9
click at [641, 109] on input "**********" at bounding box center [667, 105] width 158 height 21
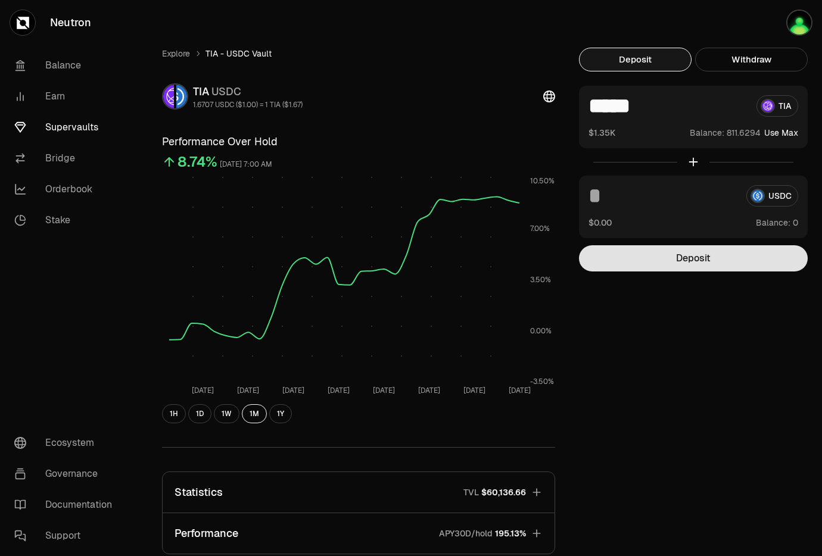
type input "*****"
click at [725, 260] on button "Deposit" at bounding box center [693, 258] width 229 height 26
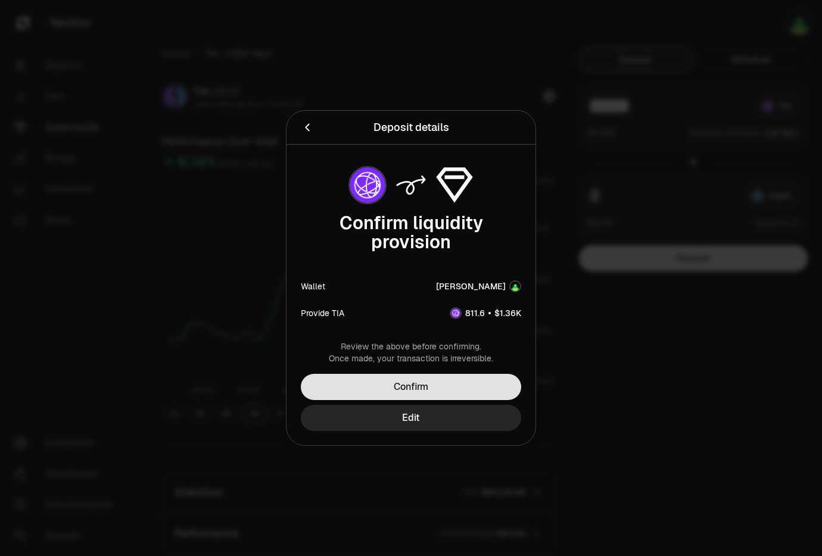
click at [459, 389] on button "Confirm" at bounding box center [411, 387] width 220 height 26
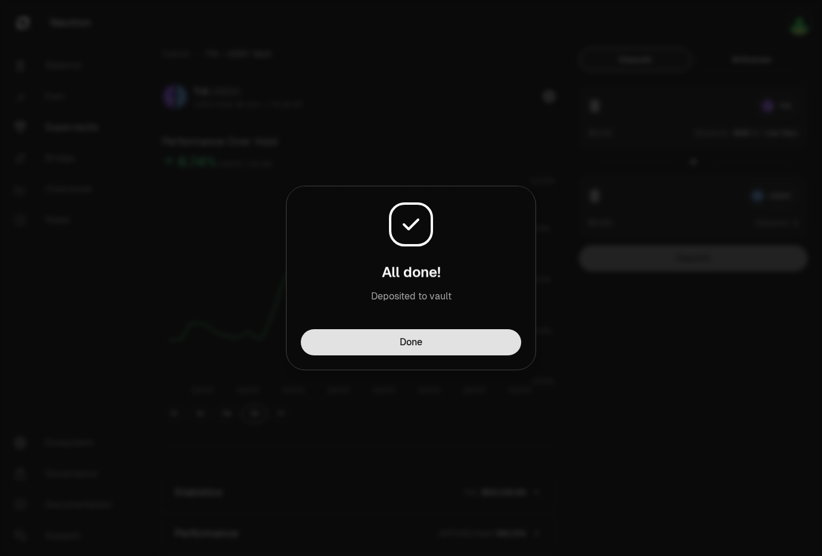
click at [482, 340] on button "Done" at bounding box center [411, 342] width 220 height 26
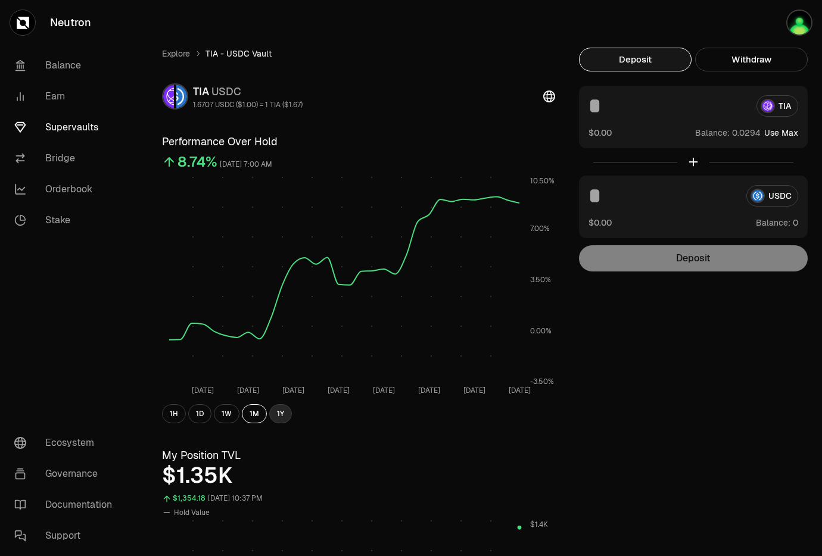
click at [284, 415] on button "1Y" at bounding box center [280, 413] width 23 height 19
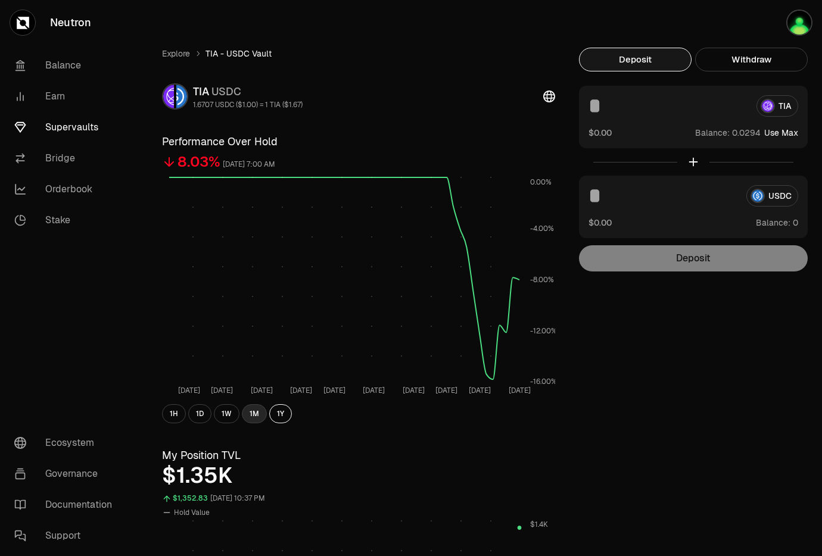
click at [261, 418] on button "1M" at bounding box center [254, 413] width 25 height 19
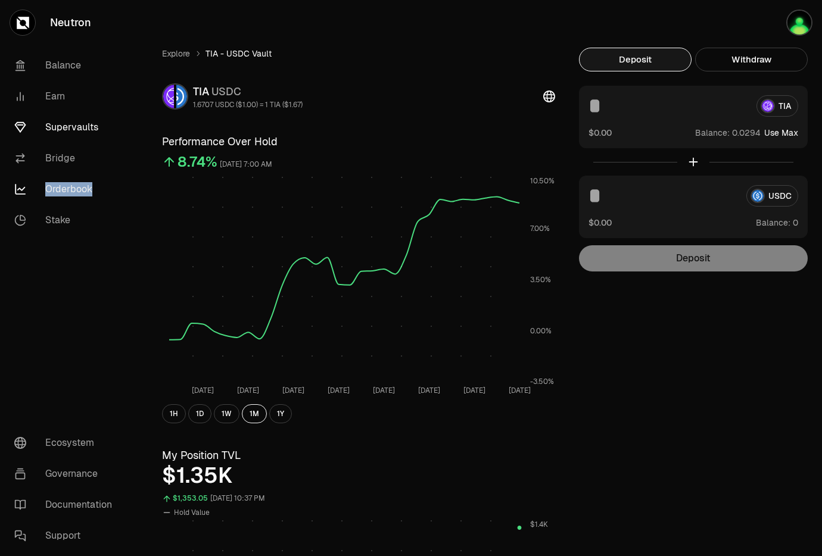
click at [57, 188] on link "Orderbook" at bounding box center [67, 189] width 124 height 31
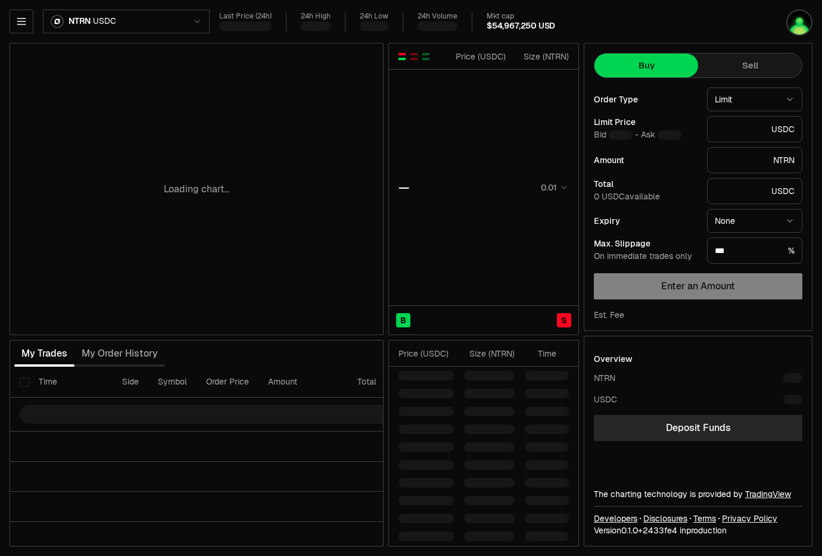
type input "********"
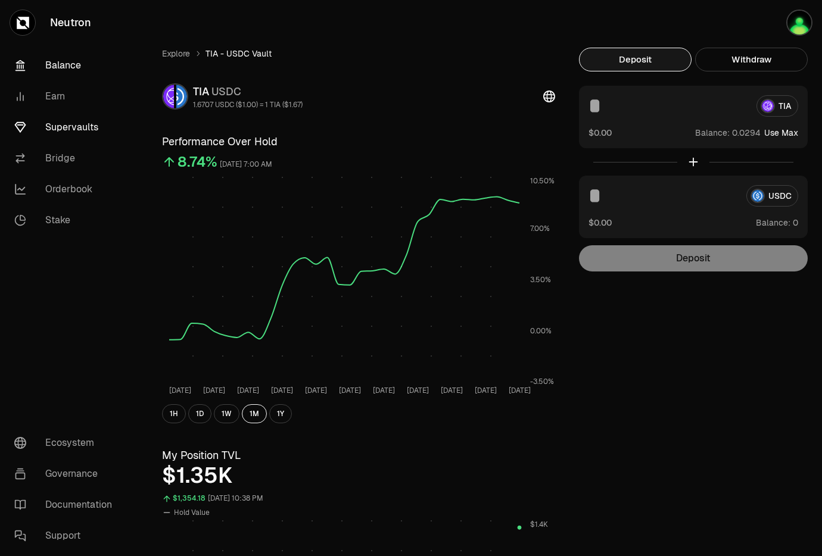
click at [86, 71] on link "Balance" at bounding box center [67, 65] width 124 height 31
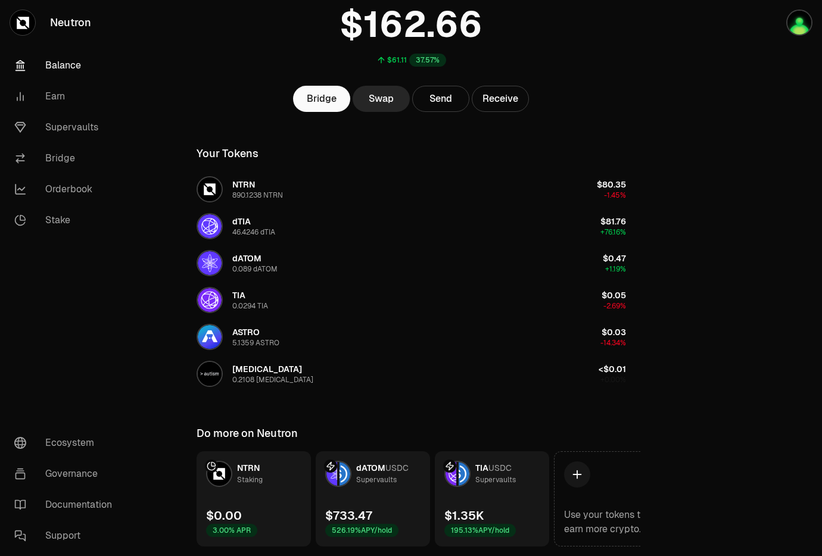
scroll to position [90, 0]
click at [395, 100] on link "Swap" at bounding box center [381, 99] width 57 height 26
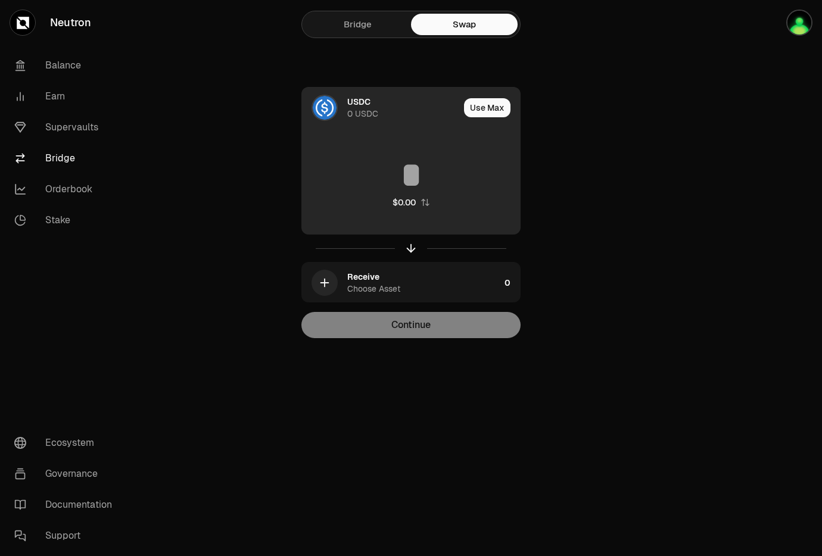
click at [370, 102] on div "USDC" at bounding box center [358, 102] width 23 height 12
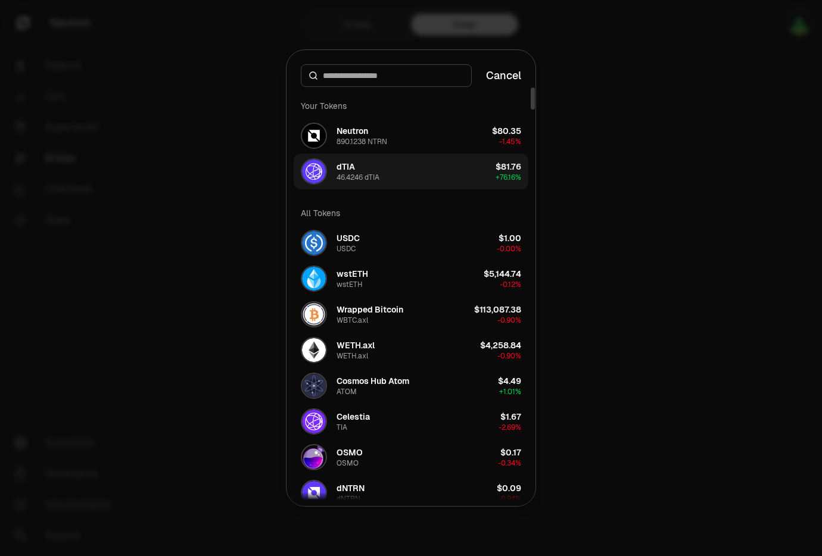
click at [426, 170] on button "dTIA 46.4246 dTIA $81.76 + 76.16%" at bounding box center [411, 172] width 235 height 36
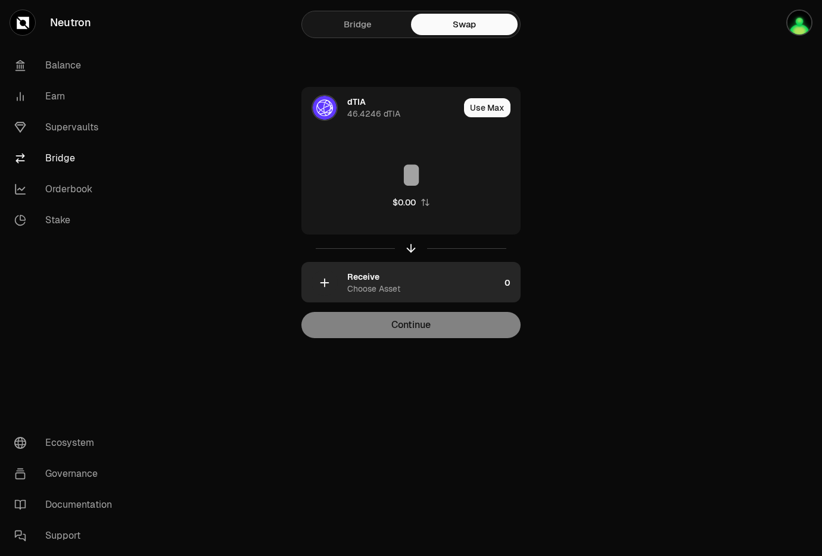
click at [385, 281] on div "Receive Choose Asset" at bounding box center [423, 283] width 152 height 24
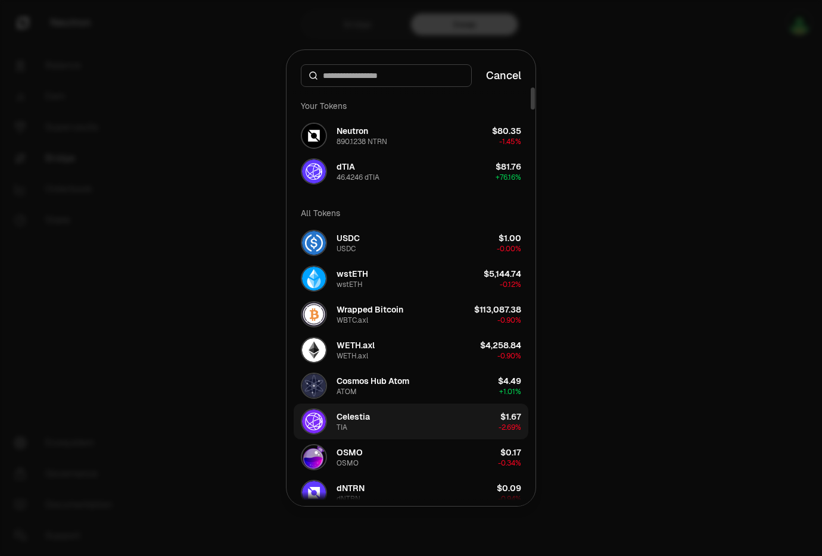
click at [378, 425] on button "Celestia TIA $1.67 -2.69%" at bounding box center [411, 422] width 235 height 36
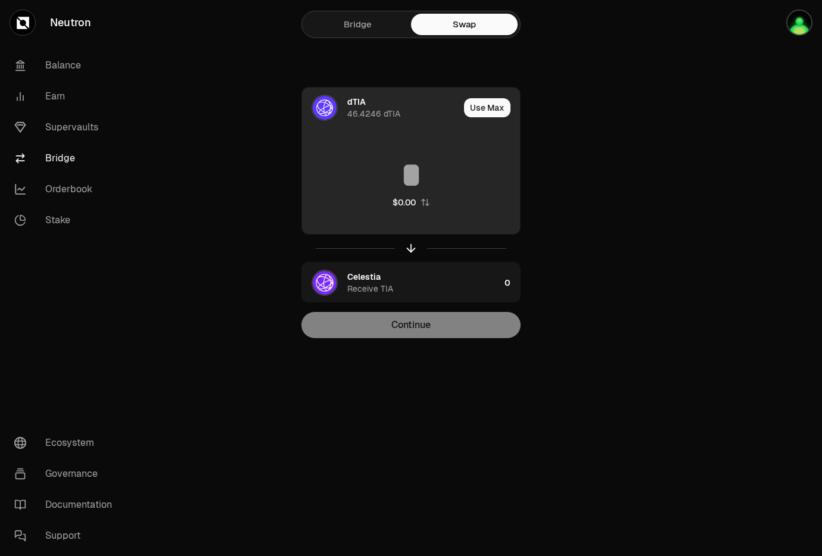
click at [496, 108] on button "Use Max" at bounding box center [487, 107] width 46 height 19
type input "*********"
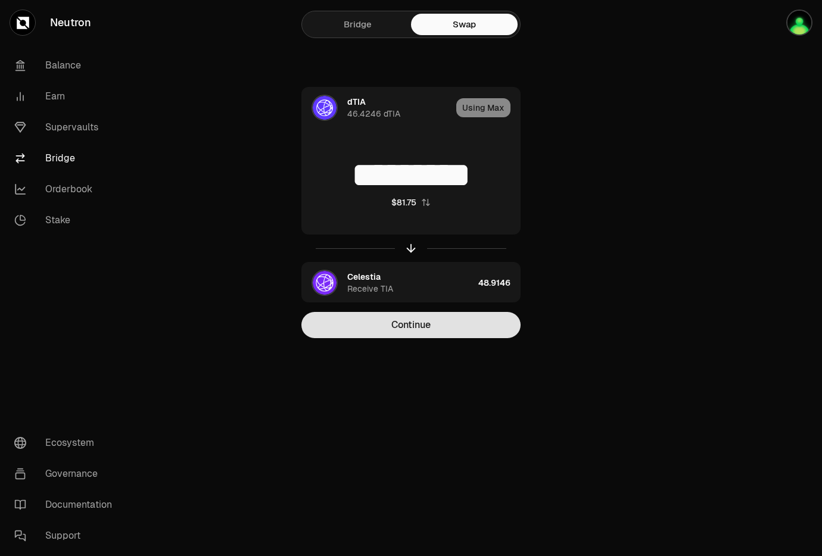
click at [436, 329] on button "Continue" at bounding box center [410, 325] width 219 height 26
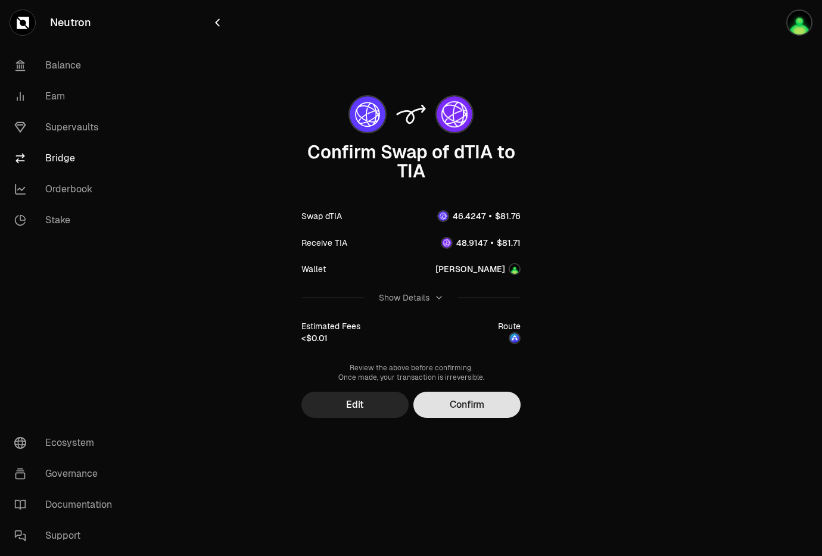
click at [485, 409] on button "Confirm" at bounding box center [466, 405] width 107 height 26
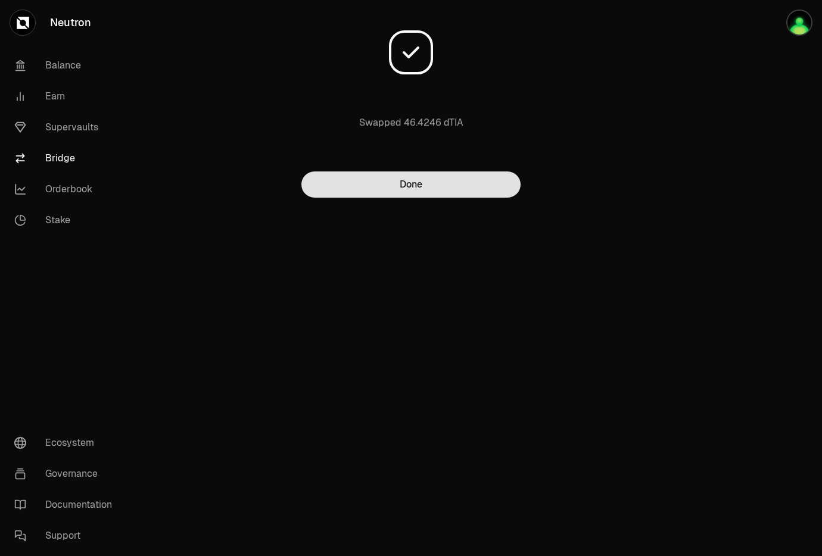
click at [427, 186] on button "Done" at bounding box center [410, 185] width 219 height 26
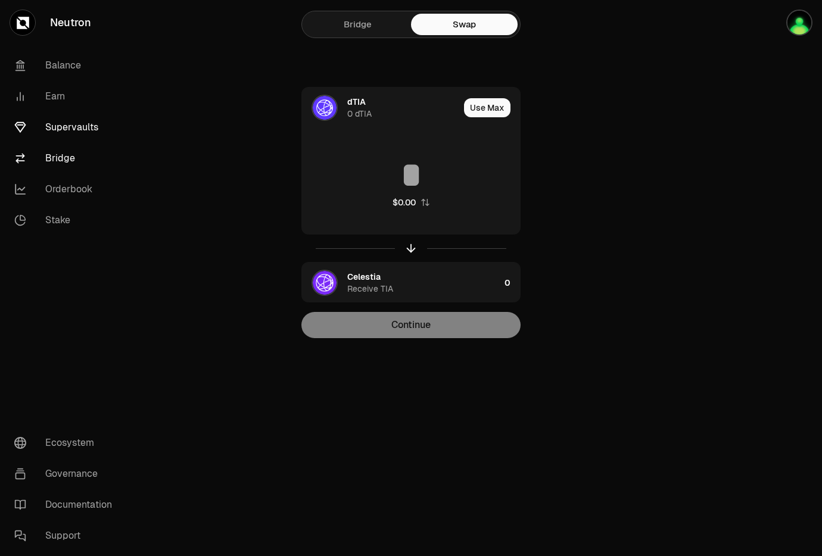
click at [101, 134] on link "Supervaults" at bounding box center [67, 127] width 124 height 31
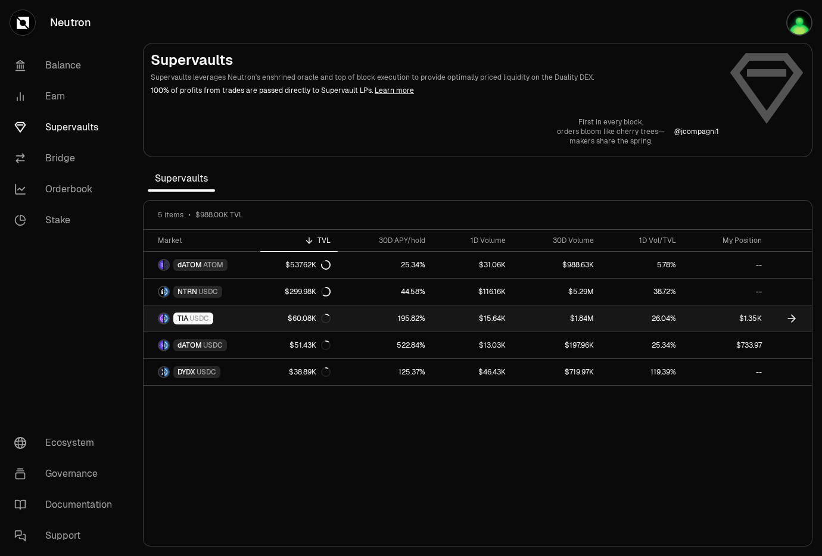
click at [250, 319] on link "TIA USDC" at bounding box center [202, 319] width 117 height 26
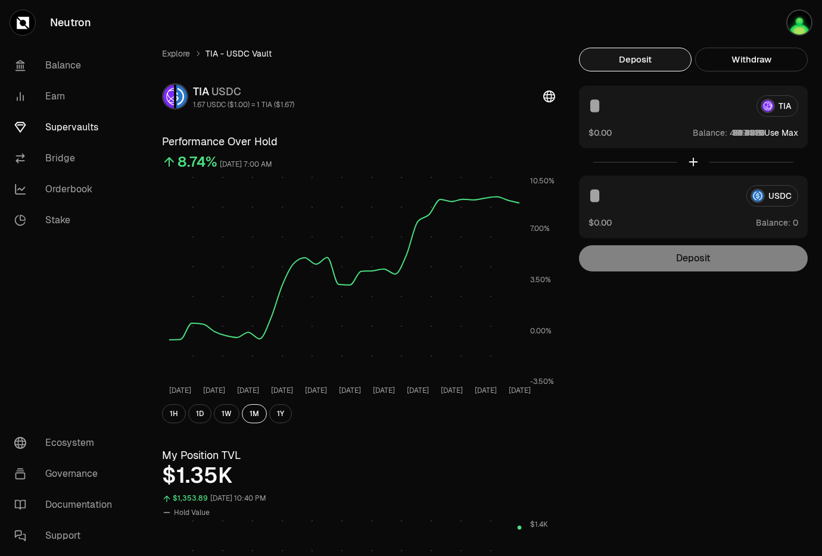
click at [796, 133] on button "Use Max" at bounding box center [781, 133] width 34 height 12
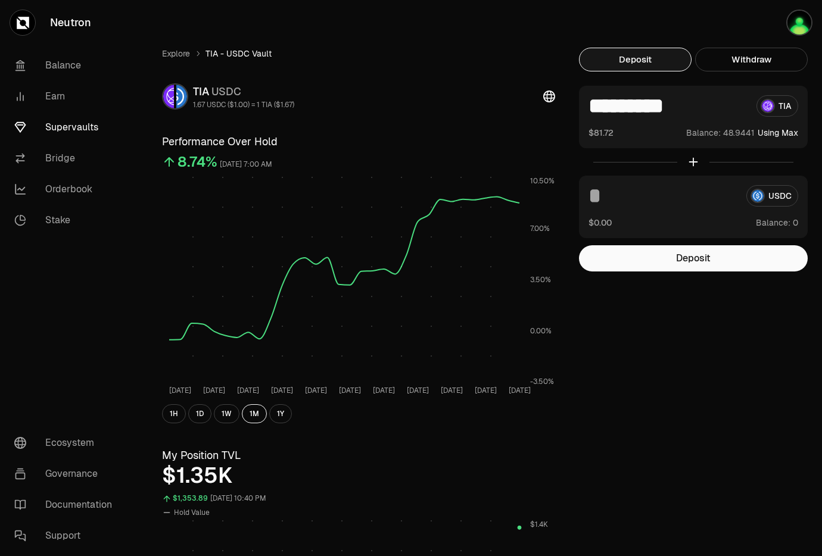
drag, startPoint x: 698, startPoint y: 108, endPoint x: 638, endPoint y: 108, distance: 60.2
click at [638, 108] on input "*********" at bounding box center [667, 105] width 158 height 21
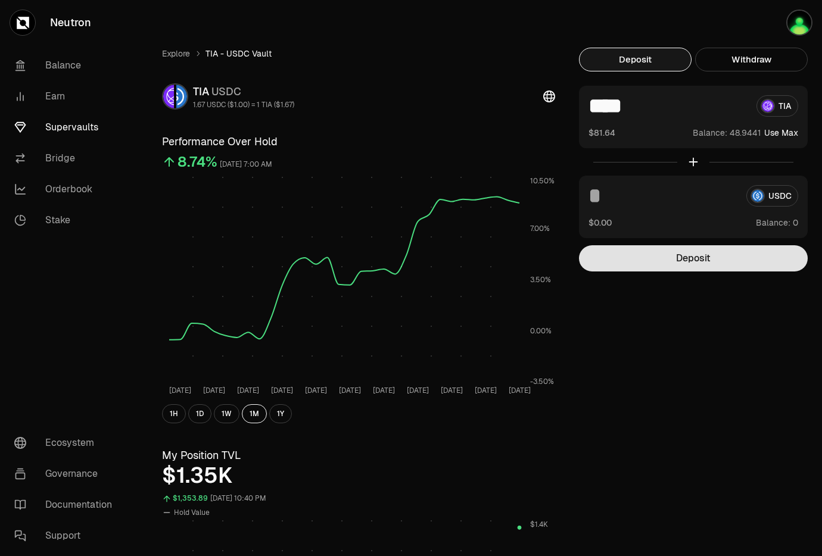
type input "****"
click at [736, 266] on button "Deposit" at bounding box center [693, 258] width 229 height 26
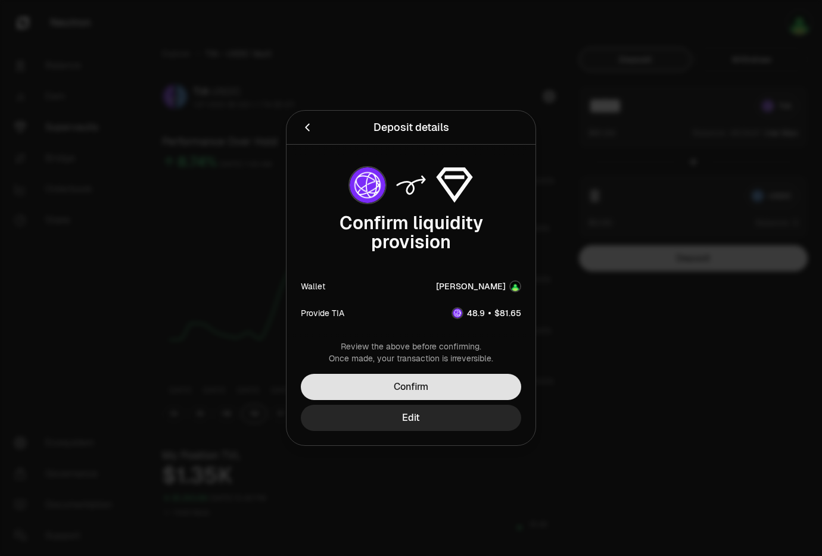
click at [433, 387] on button "Confirm" at bounding box center [411, 387] width 220 height 26
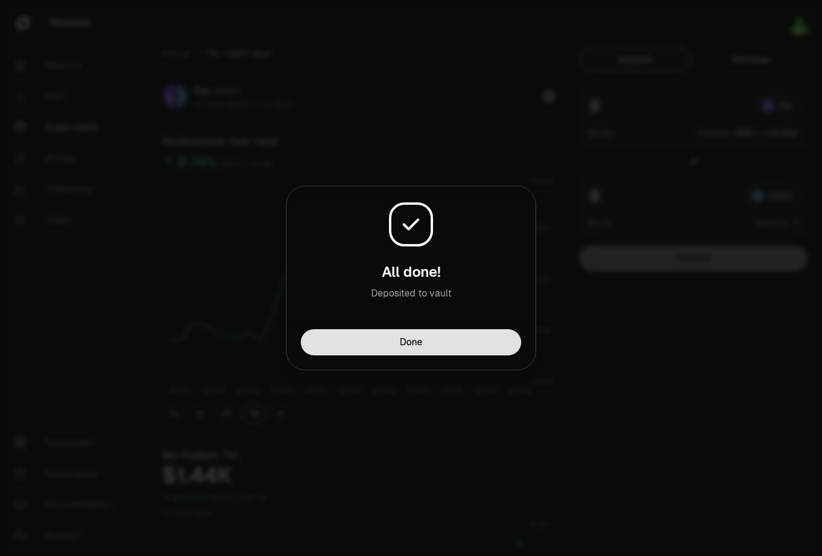
click at [426, 351] on button "Done" at bounding box center [411, 342] width 220 height 26
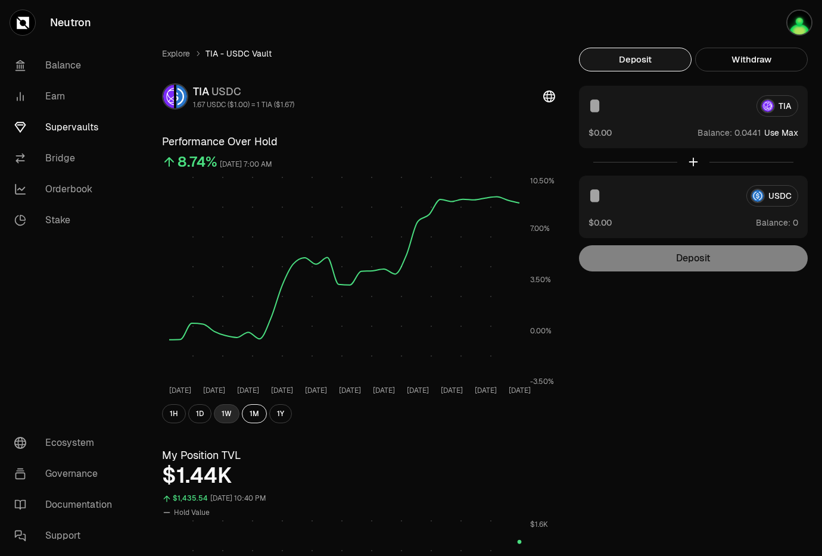
click at [236, 410] on button "1W" at bounding box center [227, 413] width 26 height 19
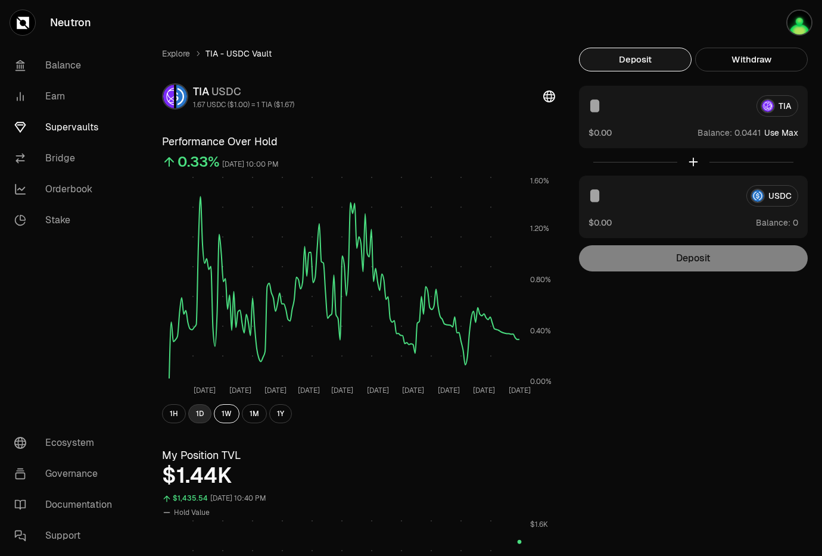
click at [199, 416] on button "1D" at bounding box center [199, 413] width 23 height 19
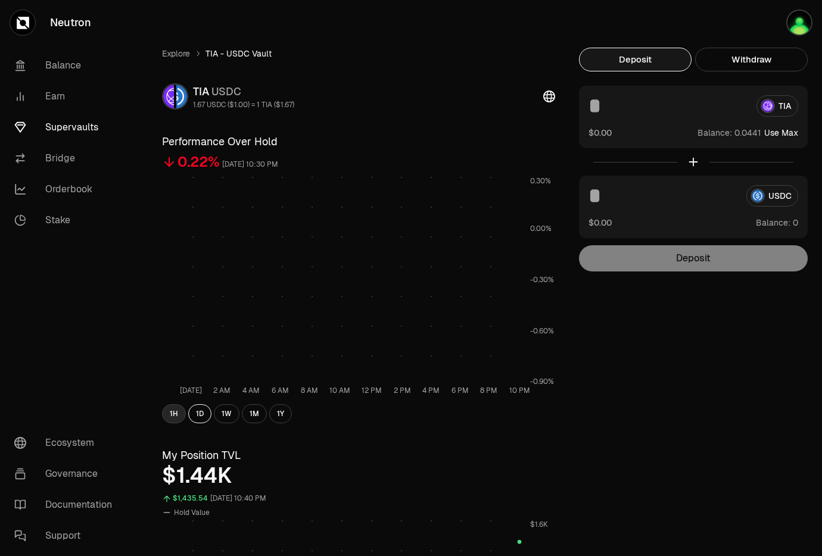
click at [166, 416] on button "1H" at bounding box center [174, 413] width 24 height 19
click at [234, 413] on button "1W" at bounding box center [227, 413] width 26 height 19
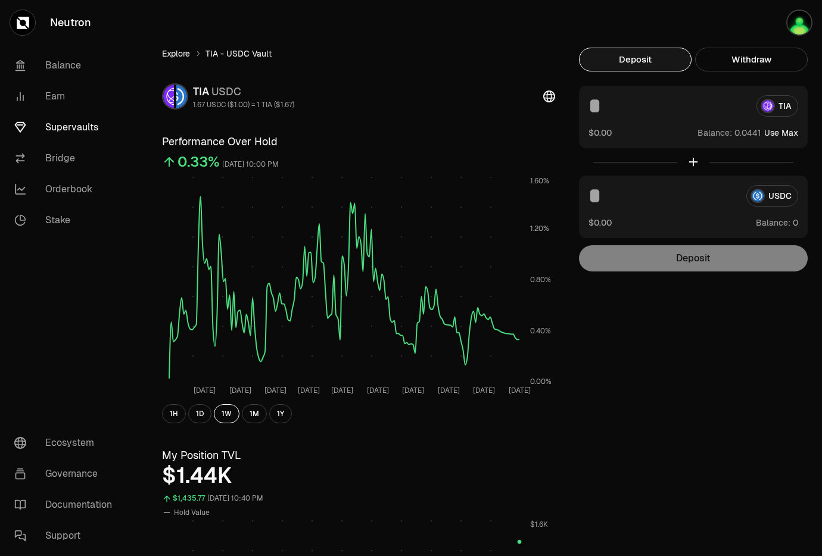
click at [185, 55] on link "Explore" at bounding box center [176, 54] width 28 height 12
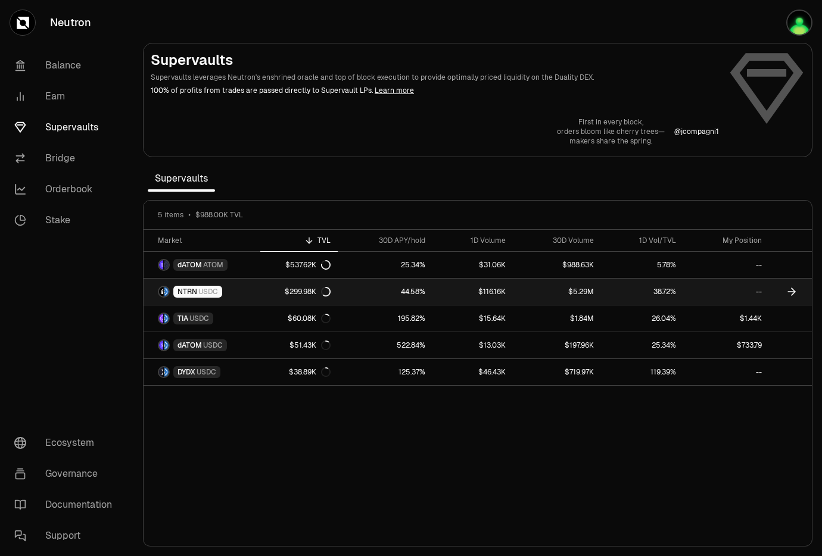
click at [282, 294] on link "$299.98K" at bounding box center [298, 292] width 77 height 26
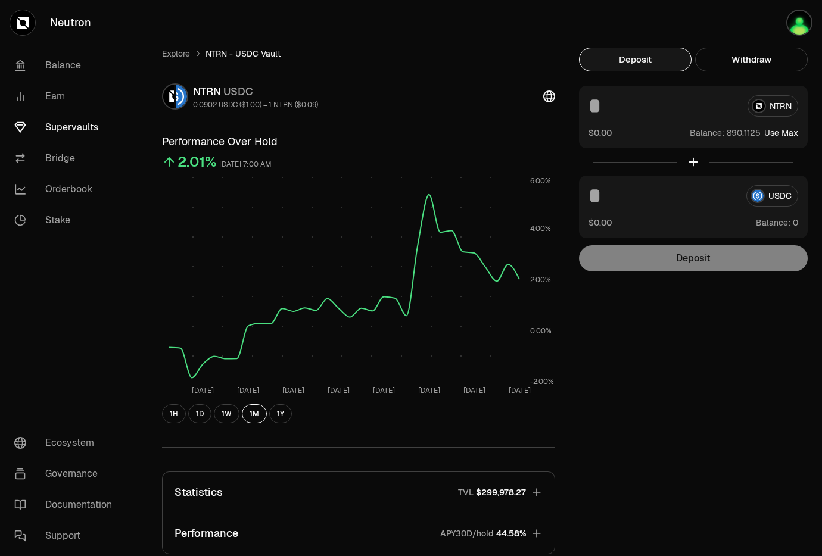
click at [787, 135] on button "Use Max" at bounding box center [781, 133] width 34 height 12
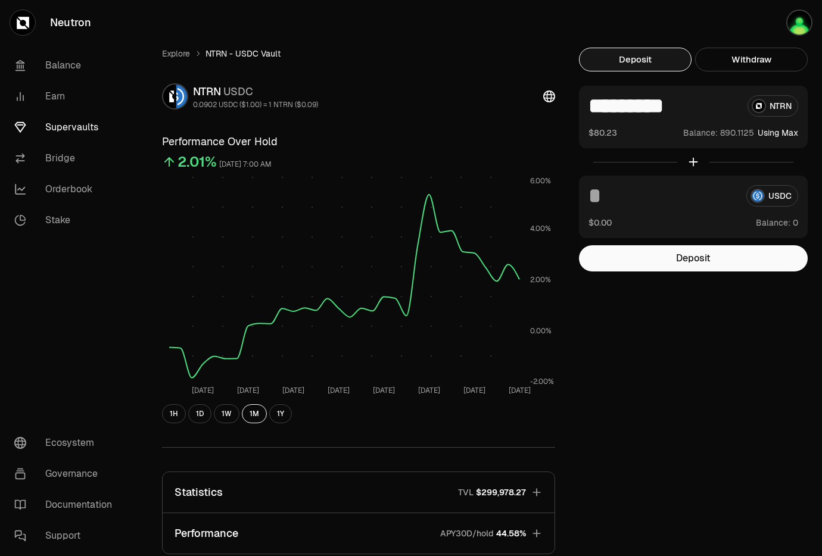
drag, startPoint x: 709, startPoint y: 113, endPoint x: 609, endPoint y: 116, distance: 100.1
click at [609, 116] on input "*********" at bounding box center [663, 105] width 150 height 21
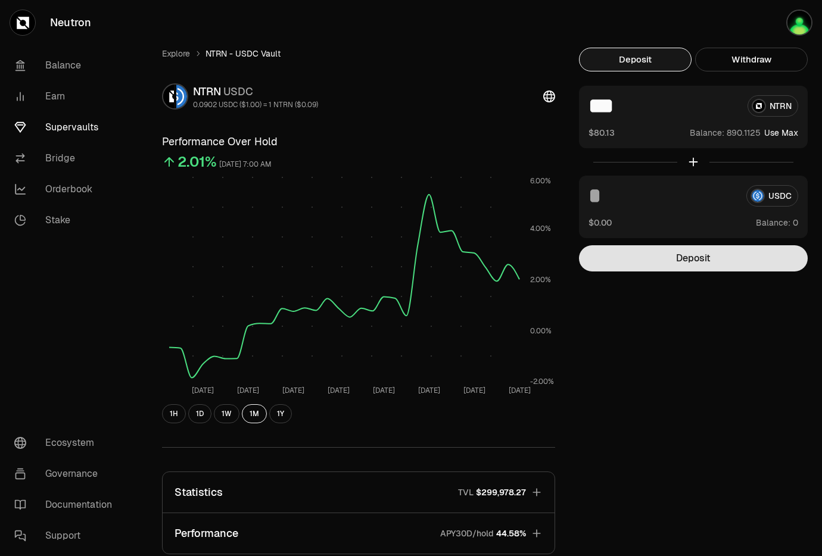
type input "***"
click at [740, 265] on button "Deposit" at bounding box center [693, 258] width 229 height 26
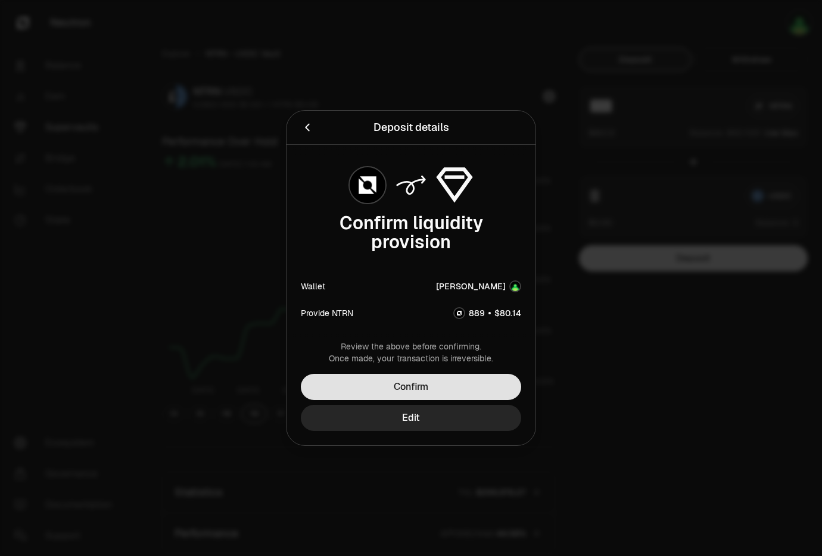
click at [486, 384] on button "Confirm" at bounding box center [411, 387] width 220 height 26
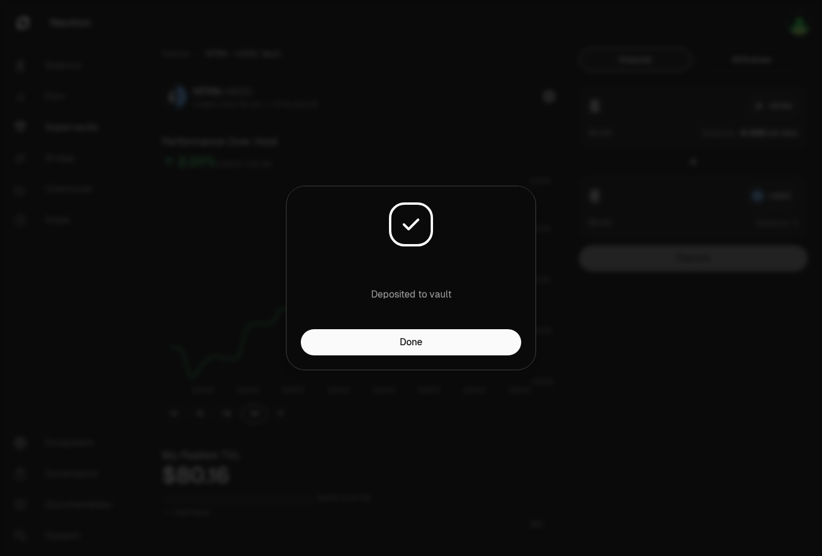
click at [429, 348] on button "Done" at bounding box center [411, 342] width 220 height 26
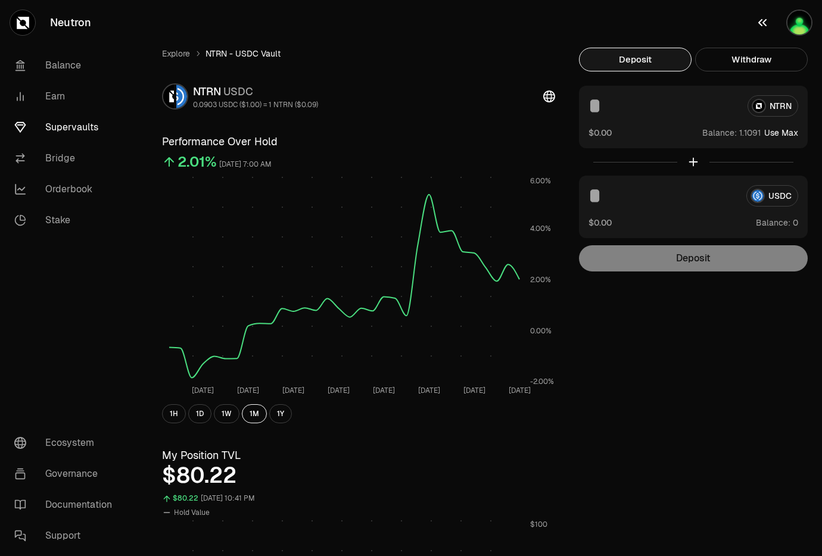
click at [802, 24] on img "button" at bounding box center [799, 23] width 26 height 26
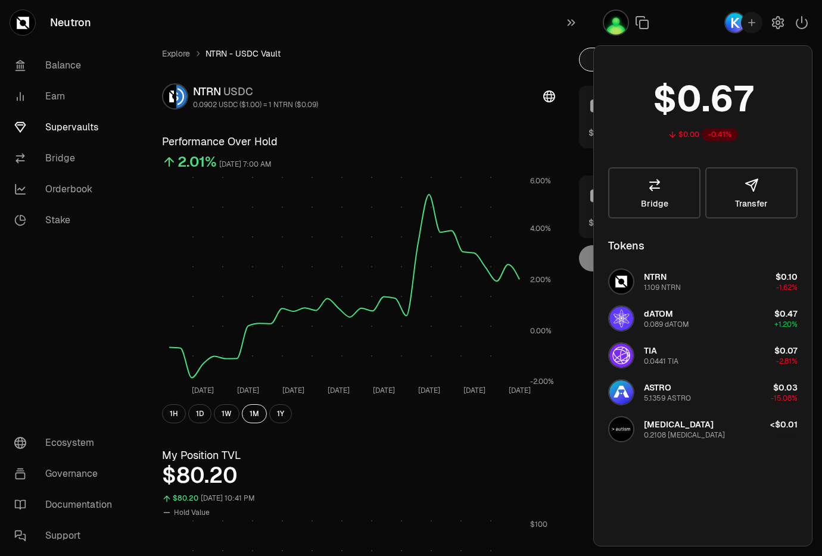
click at [522, 421] on div "1H 1D 1W 1M 1Y" at bounding box center [358, 413] width 393 height 19
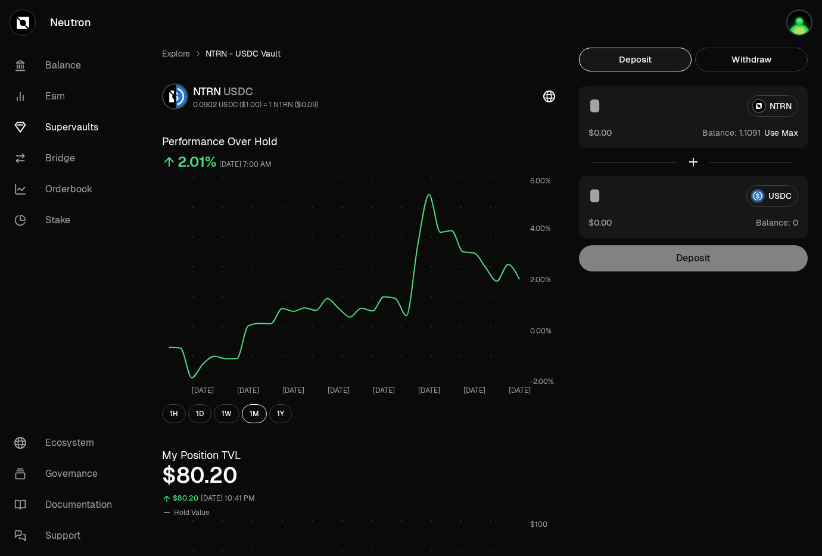
click at [68, 126] on link "Supervaults" at bounding box center [67, 127] width 124 height 31
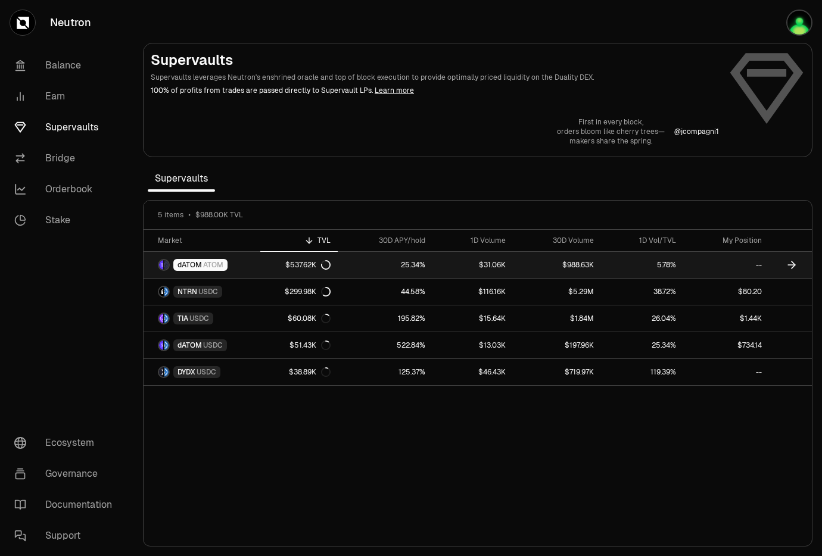
click at [332, 266] on link "$537.62K" at bounding box center [298, 265] width 77 height 26
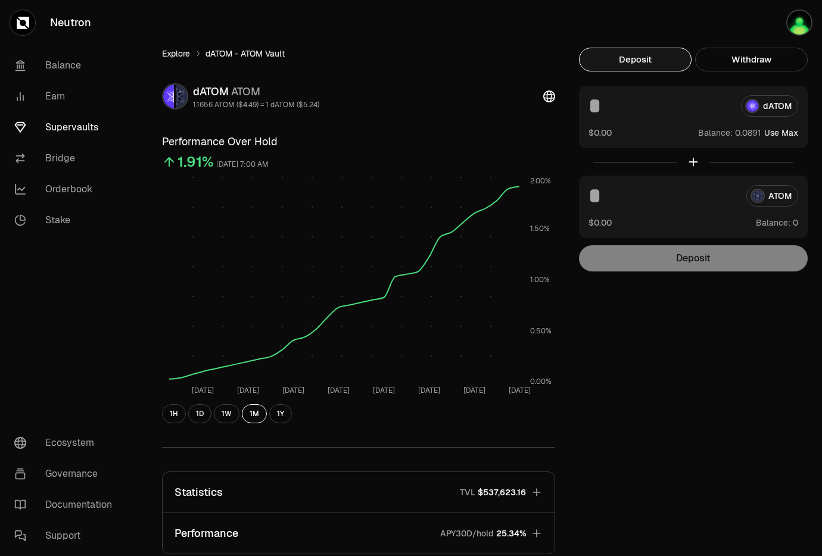
click at [176, 48] on link "Explore" at bounding box center [176, 54] width 28 height 12
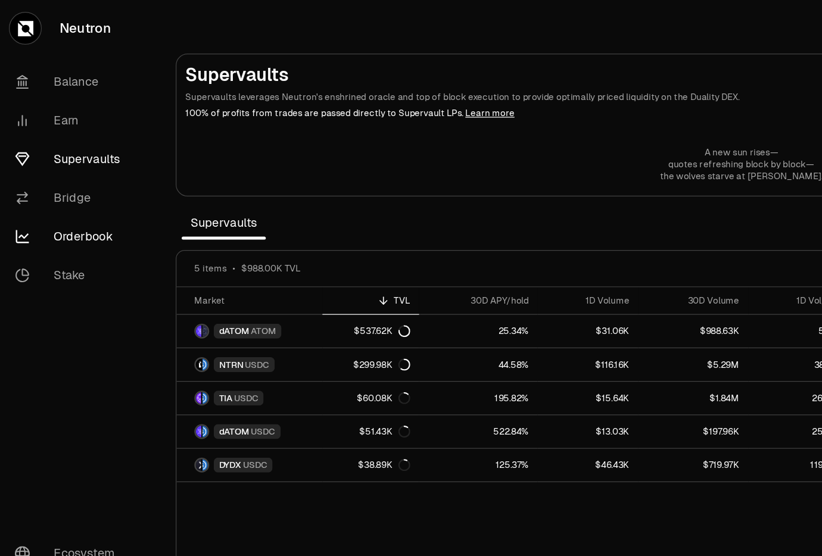
click at [92, 183] on link "Orderbook" at bounding box center [67, 189] width 124 height 31
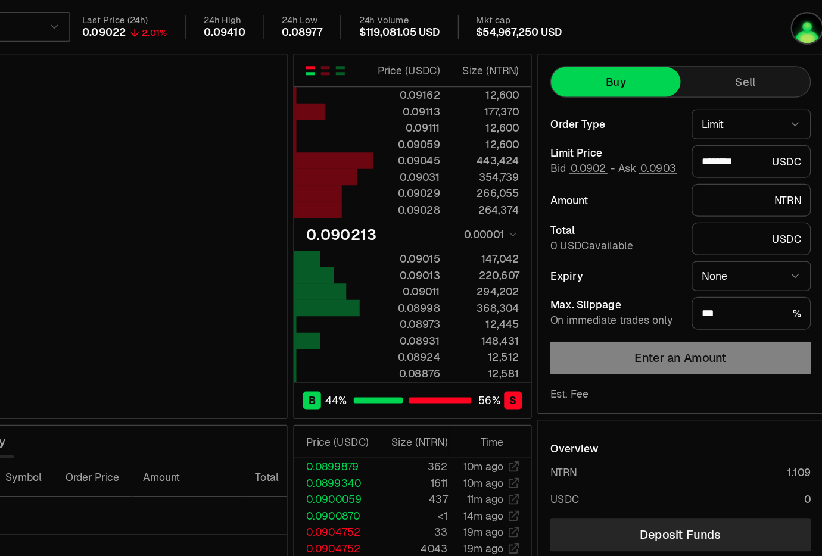
type input "********"
